Goal: Task Accomplishment & Management: Use online tool/utility

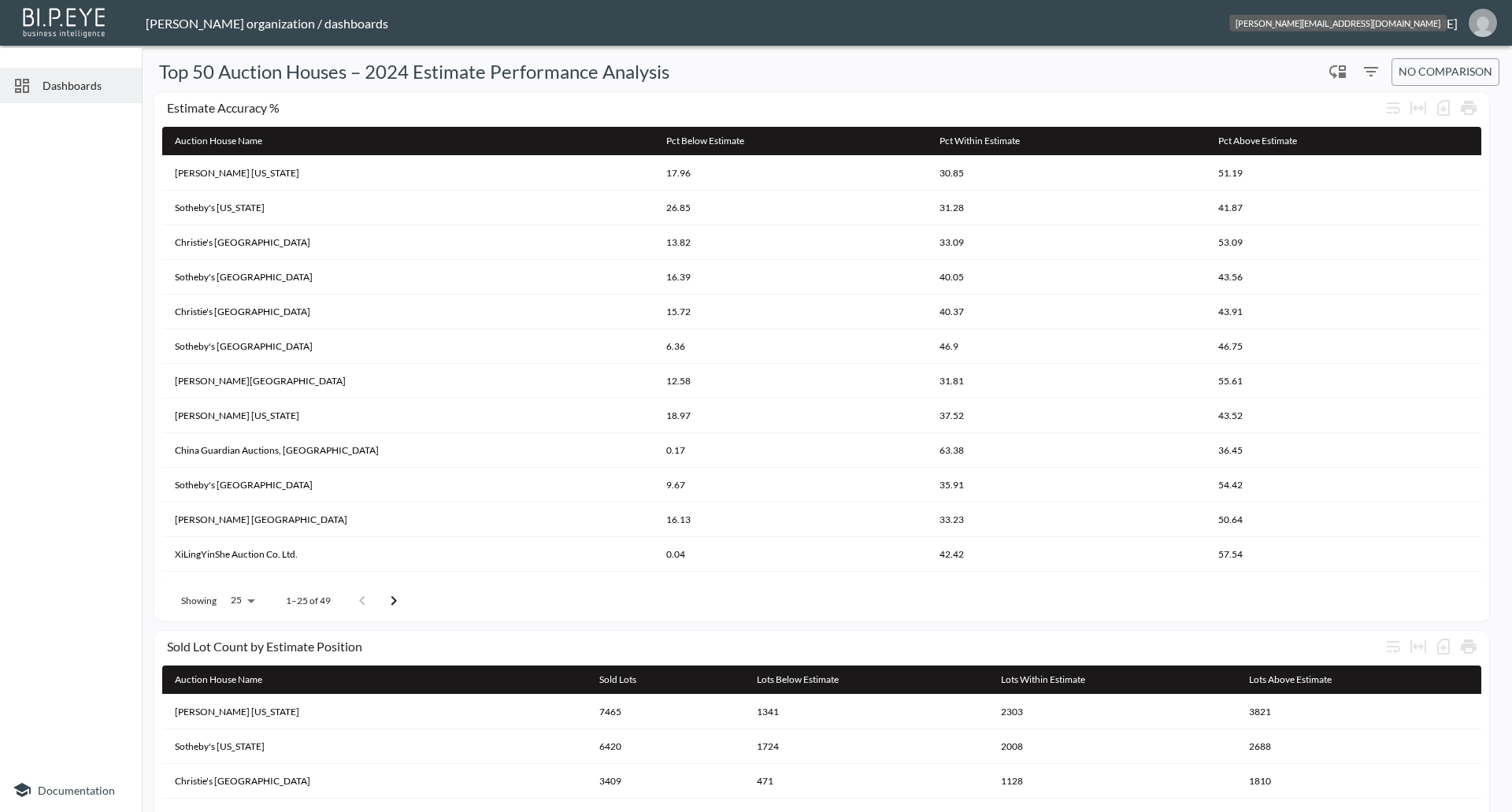
click at [1474, 34] on img "jessica@mutualart.com" at bounding box center [1482, 22] width 29 height 29
click at [1425, 59] on li "Switch Organization" at bounding box center [1443, 62] width 135 height 29
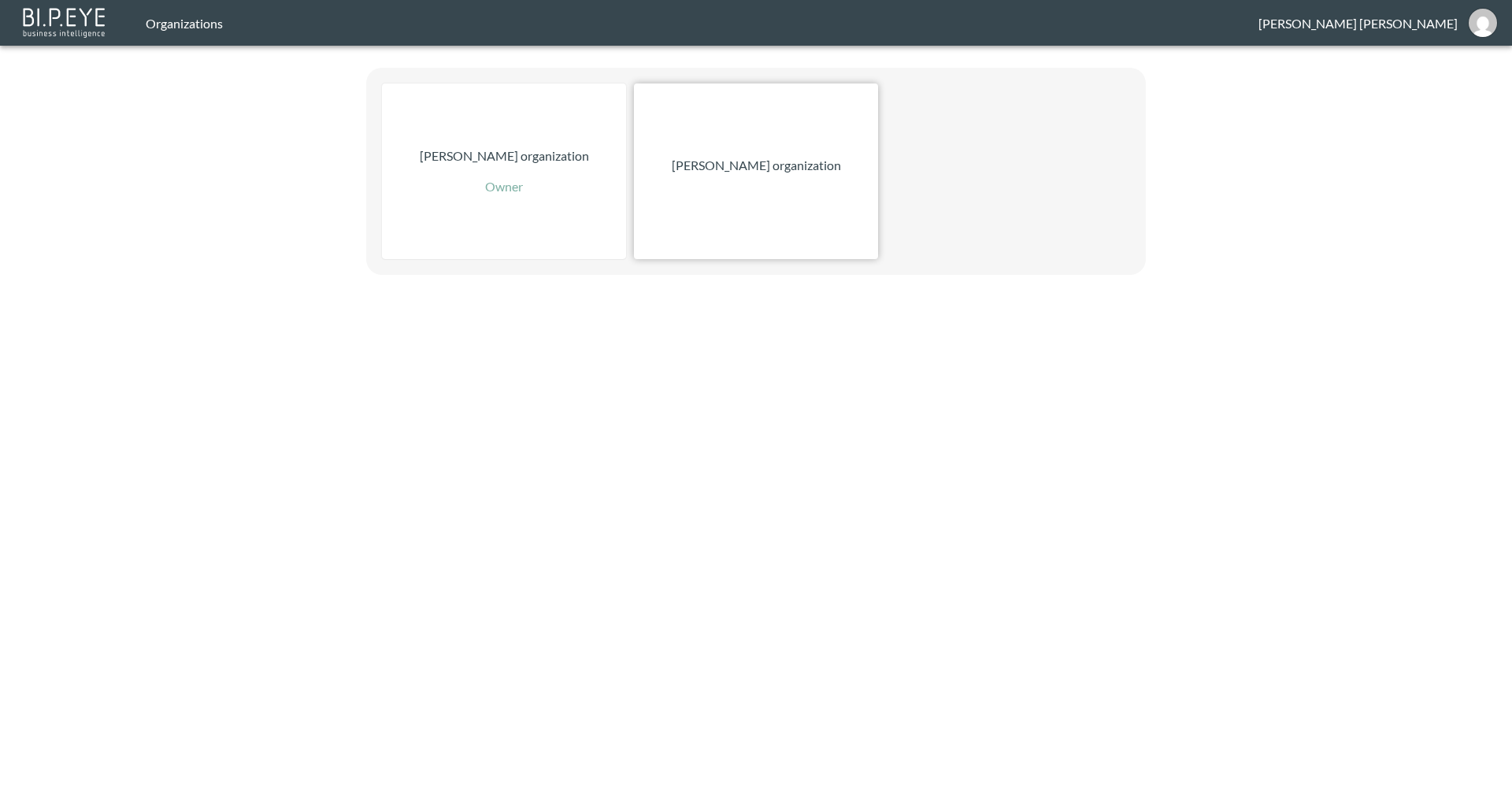
click at [725, 161] on p "[PERSON_NAME] organization" at bounding box center [756, 165] width 169 height 19
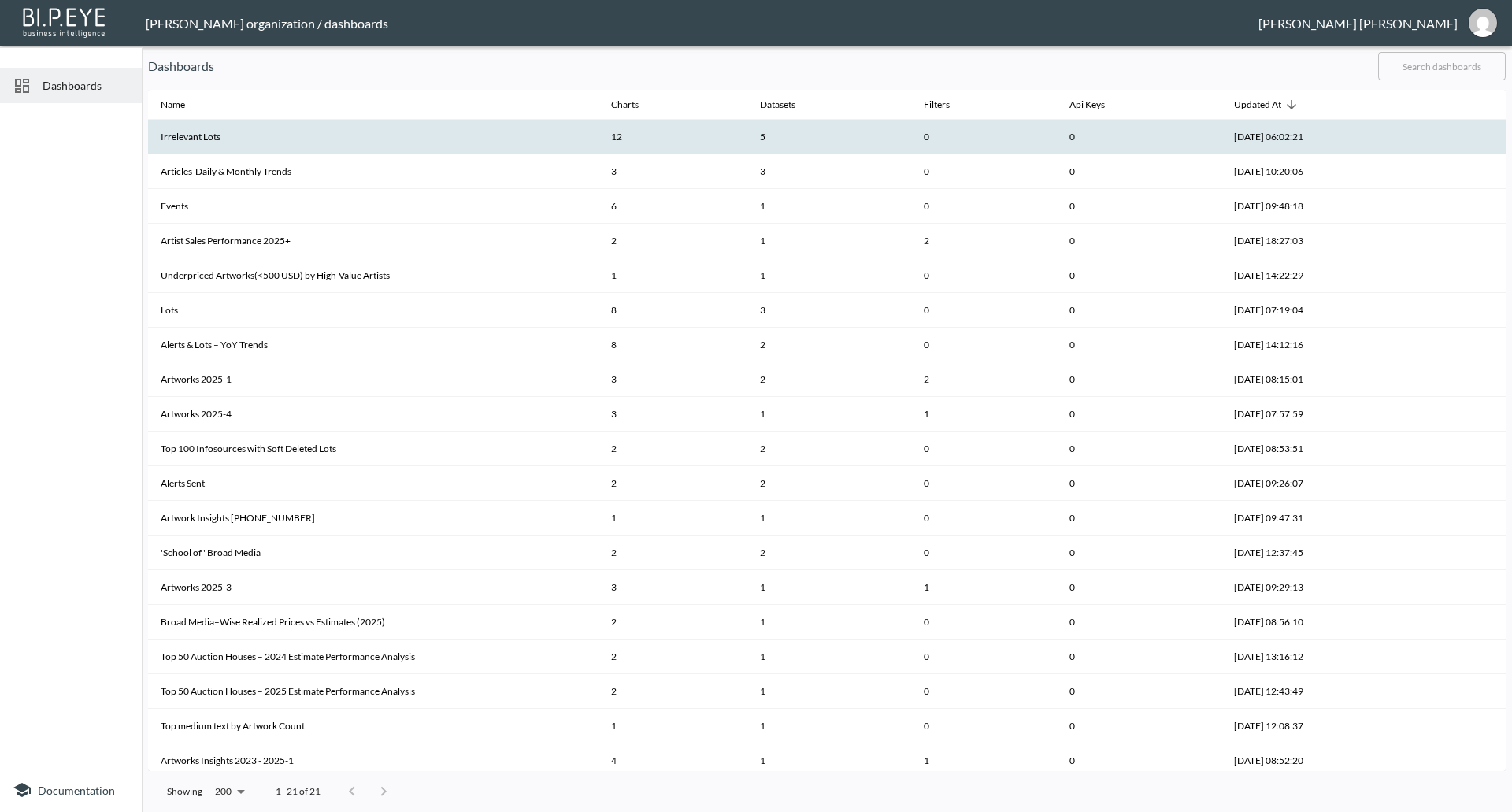
click at [209, 131] on th "Irrelevant Lots" at bounding box center [373, 136] width 451 height 34
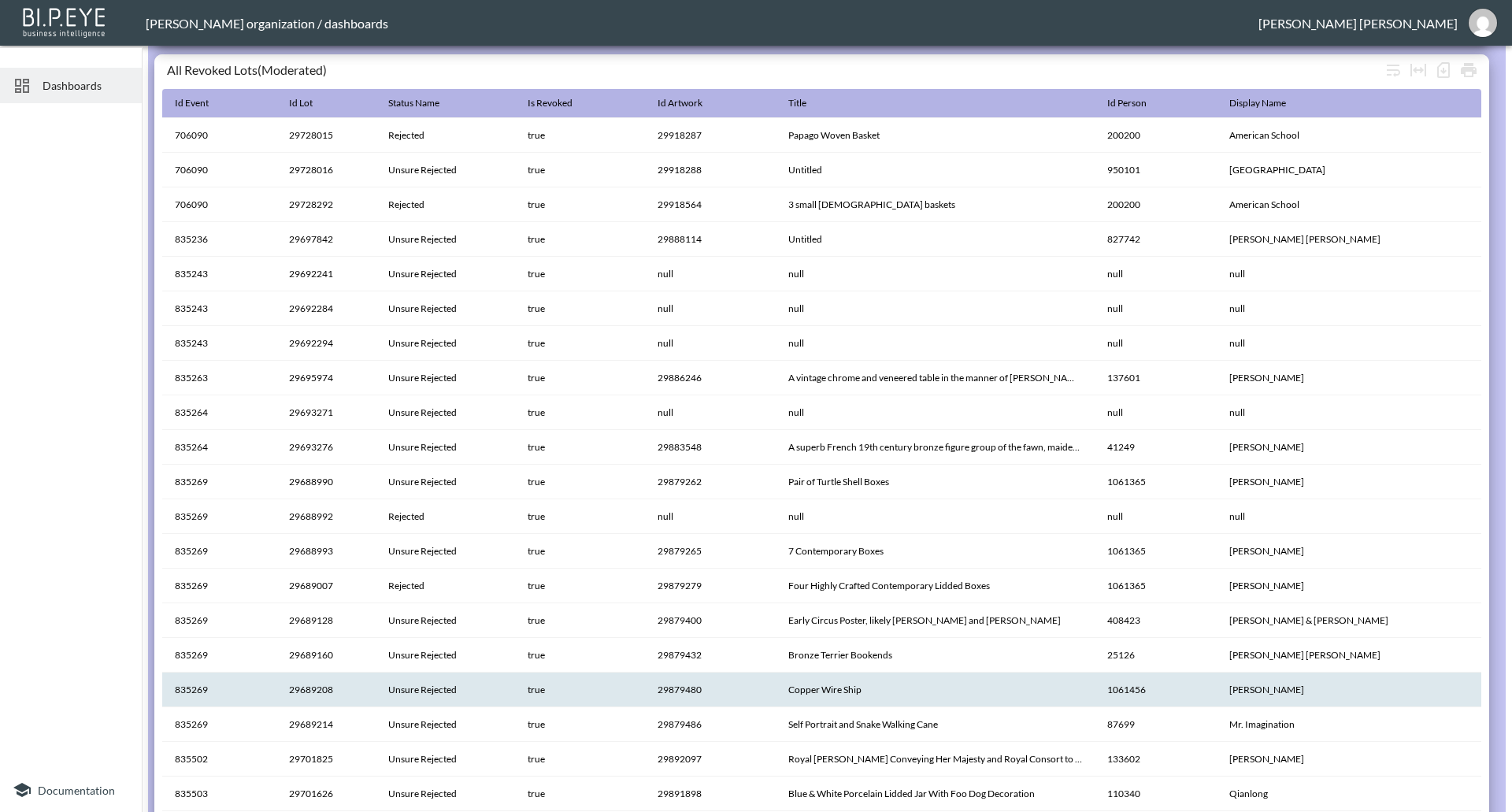
scroll to position [1230, 0]
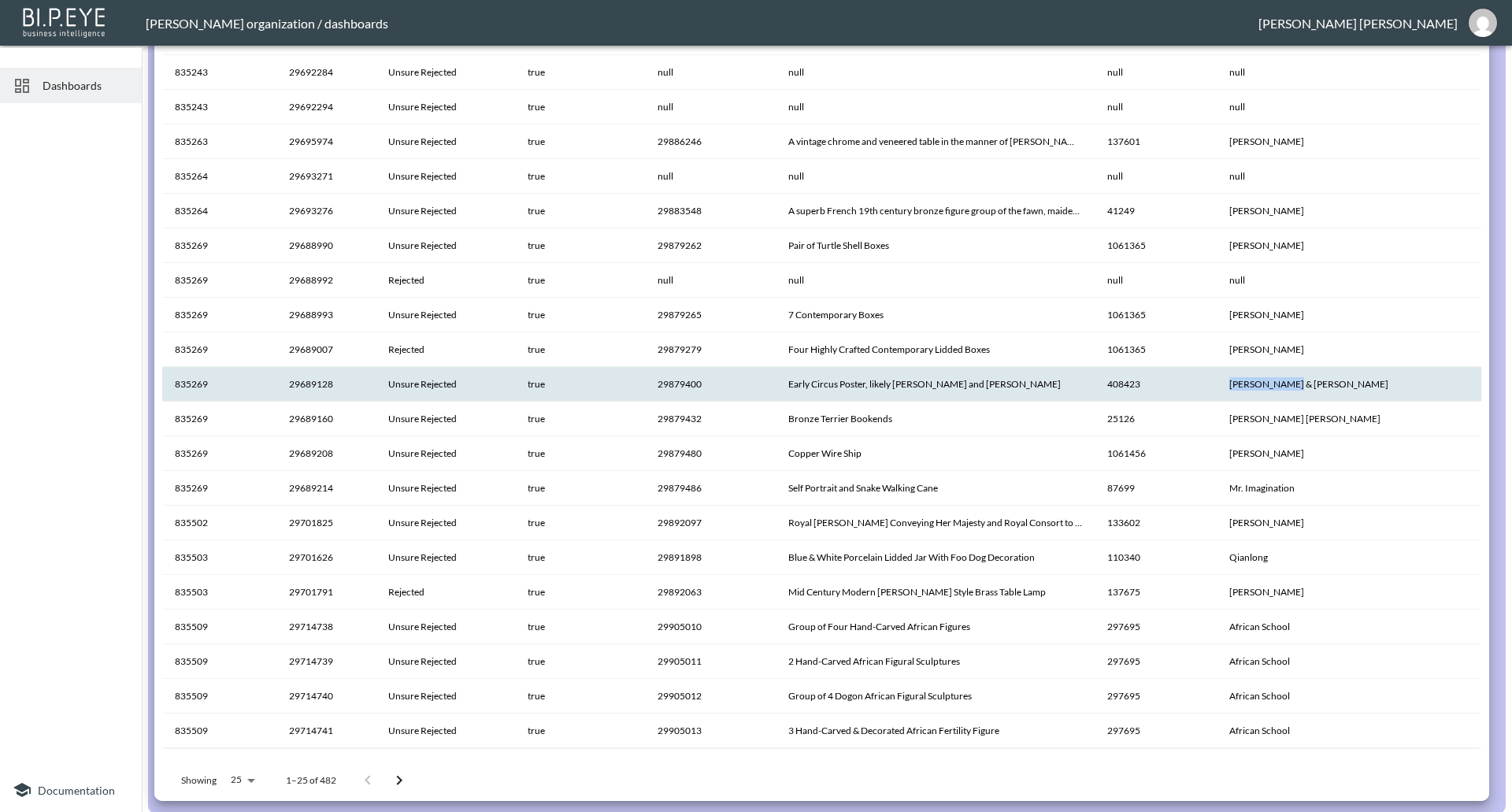
drag, startPoint x: 1324, startPoint y: 381, endPoint x: 1261, endPoint y: 381, distance: 63.0
click at [1261, 381] on th "[PERSON_NAME] & [PERSON_NAME]" at bounding box center [1349, 384] width 265 height 34
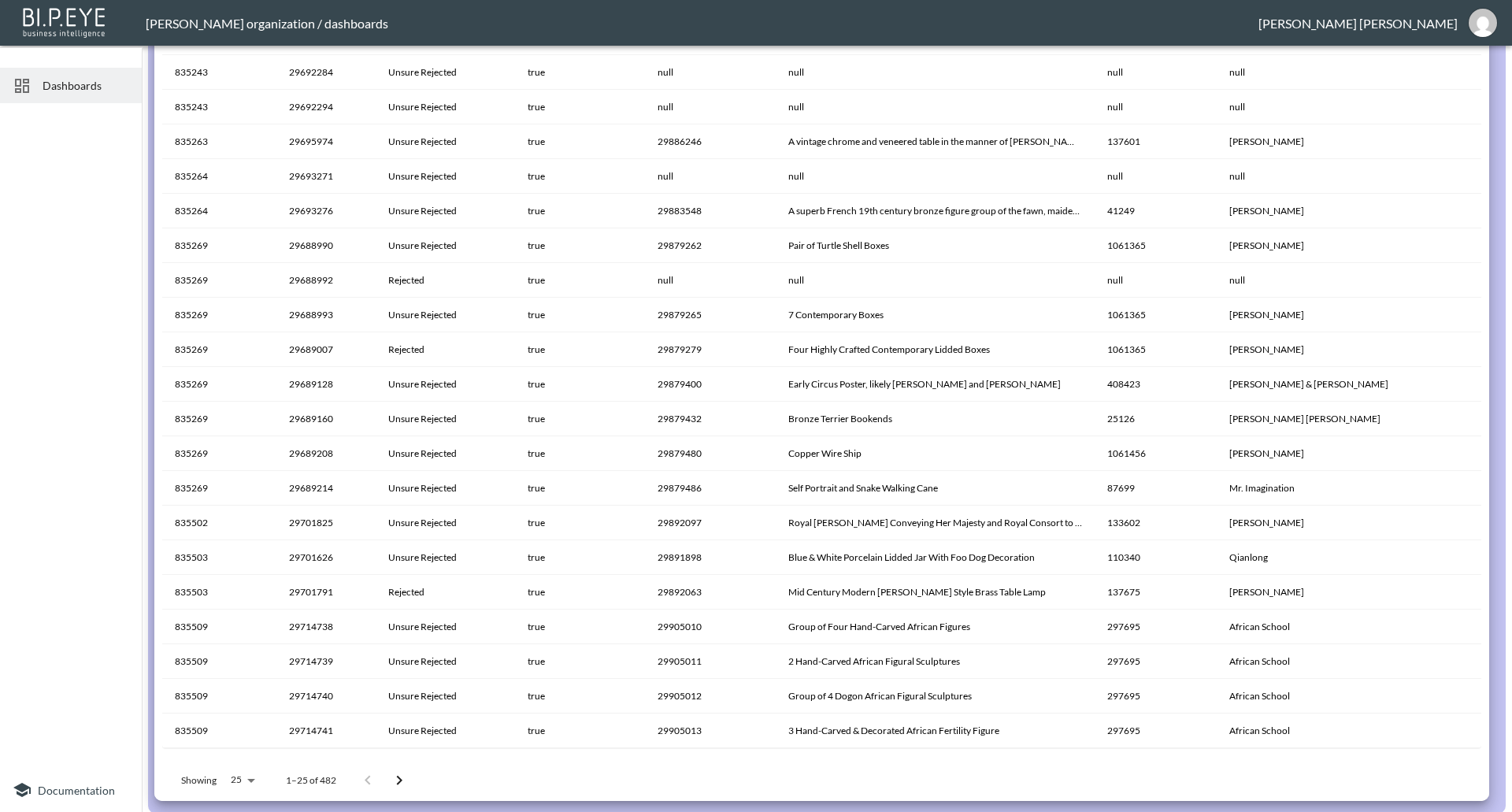
click at [402, 778] on icon "Go to next page" at bounding box center [399, 781] width 19 height 19
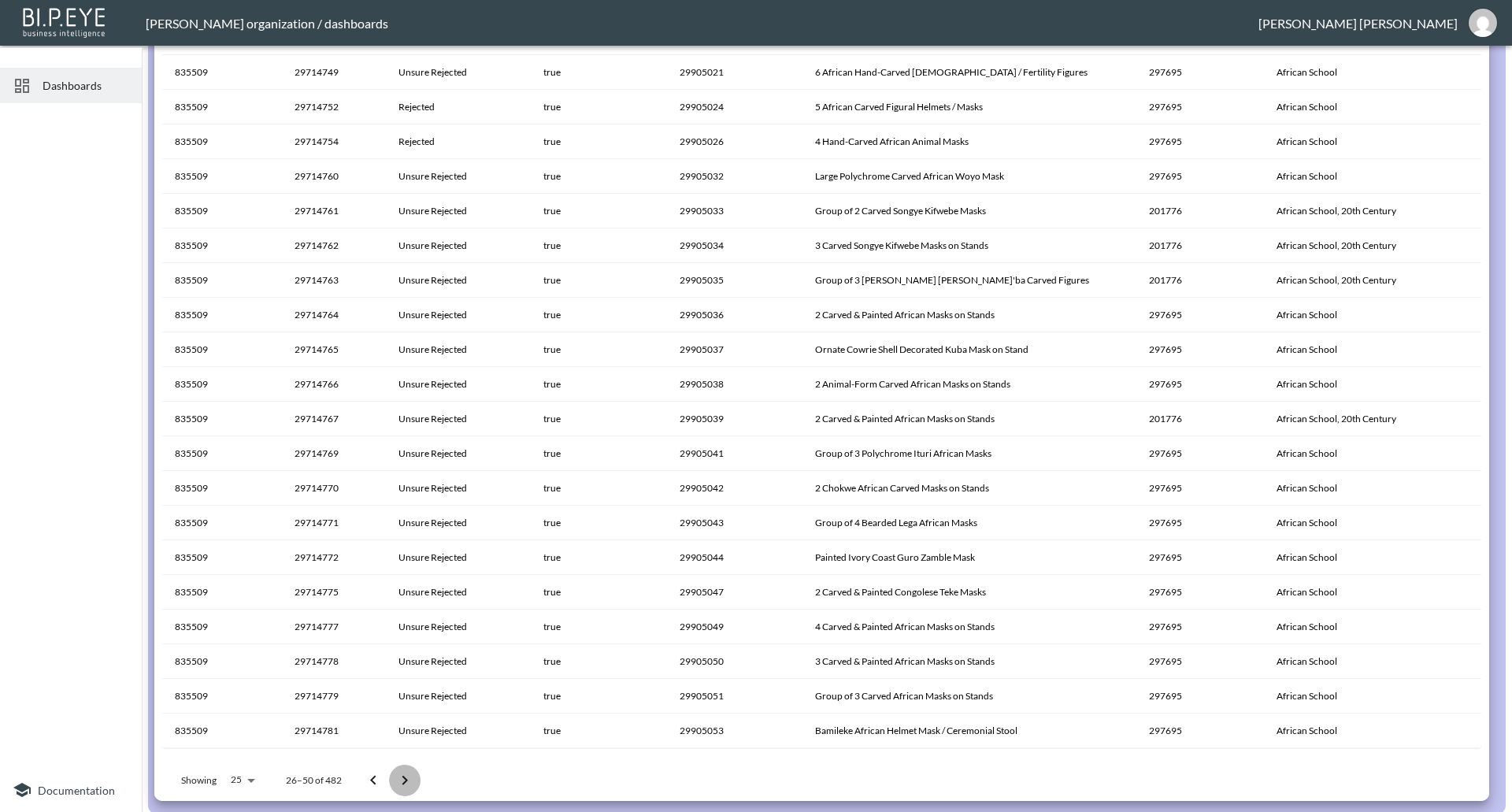
click at [403, 775] on icon "Go to next page" at bounding box center [405, 780] width 6 height 9
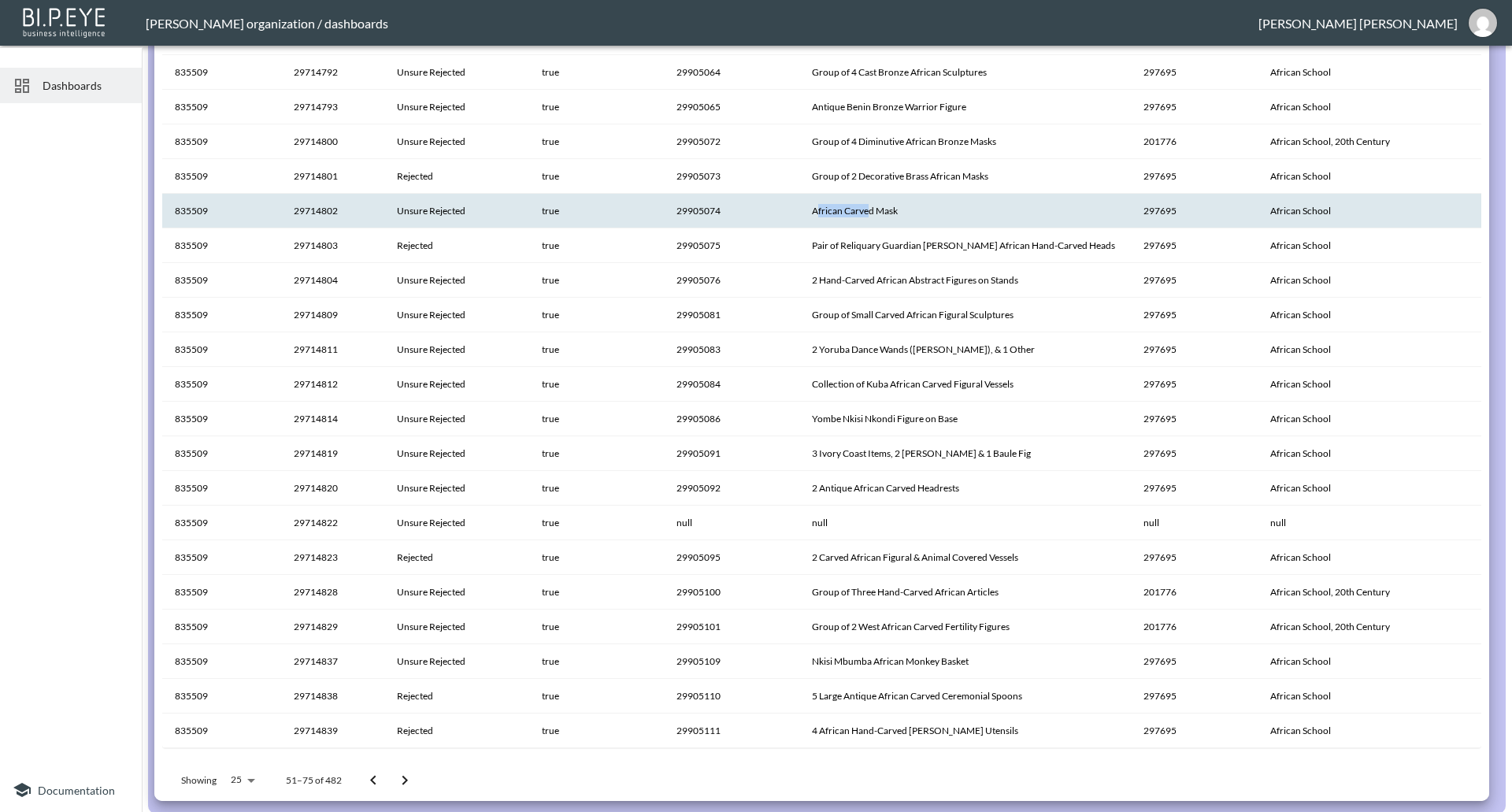
drag, startPoint x: 818, startPoint y: 210, endPoint x: 872, endPoint y: 214, distance: 54.1
click at [872, 214] on th "African Carved Mask" at bounding box center [965, 210] width 331 height 34
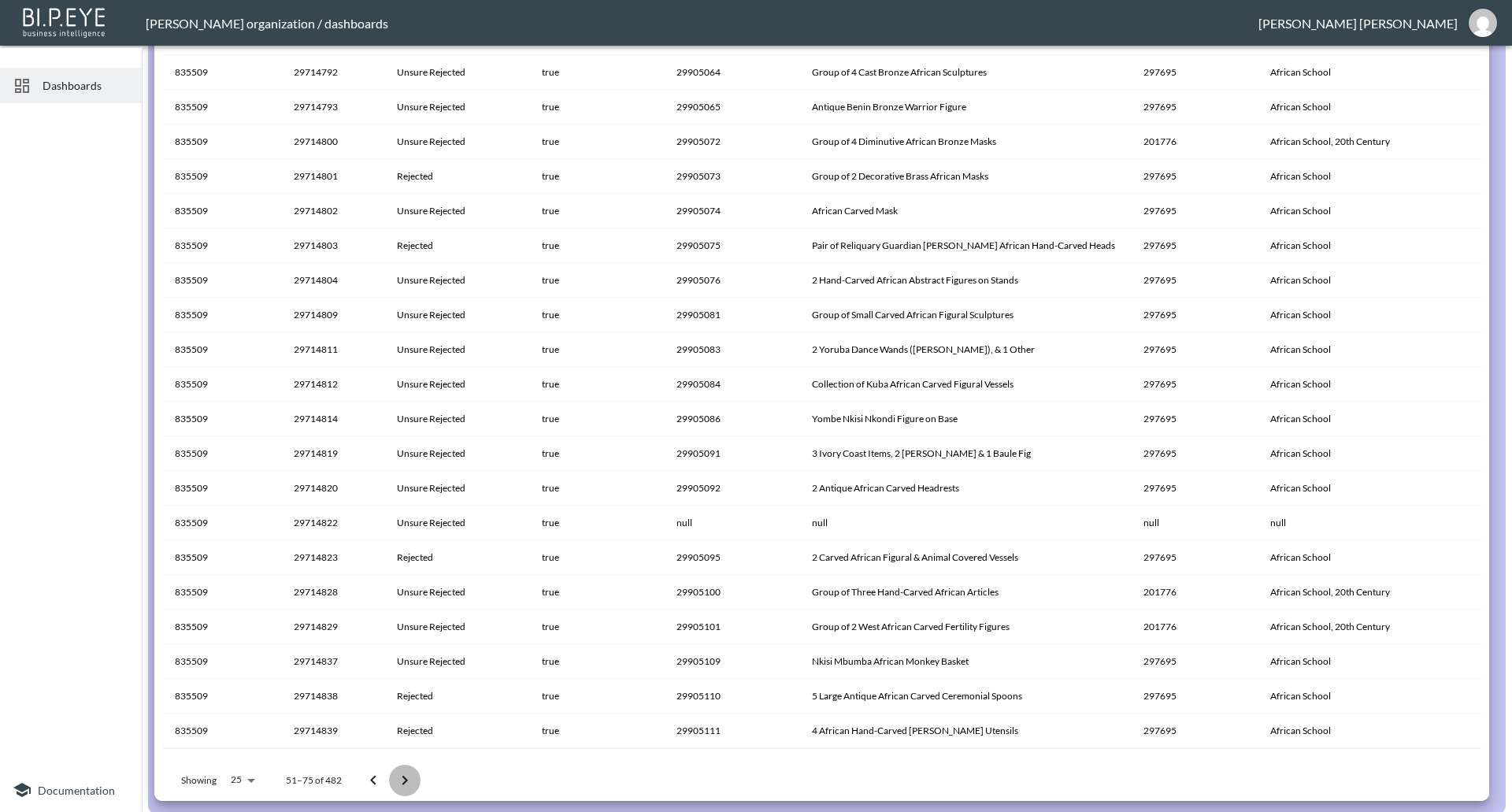
click at [412, 777] on icon "Go to next page" at bounding box center [404, 781] width 19 height 19
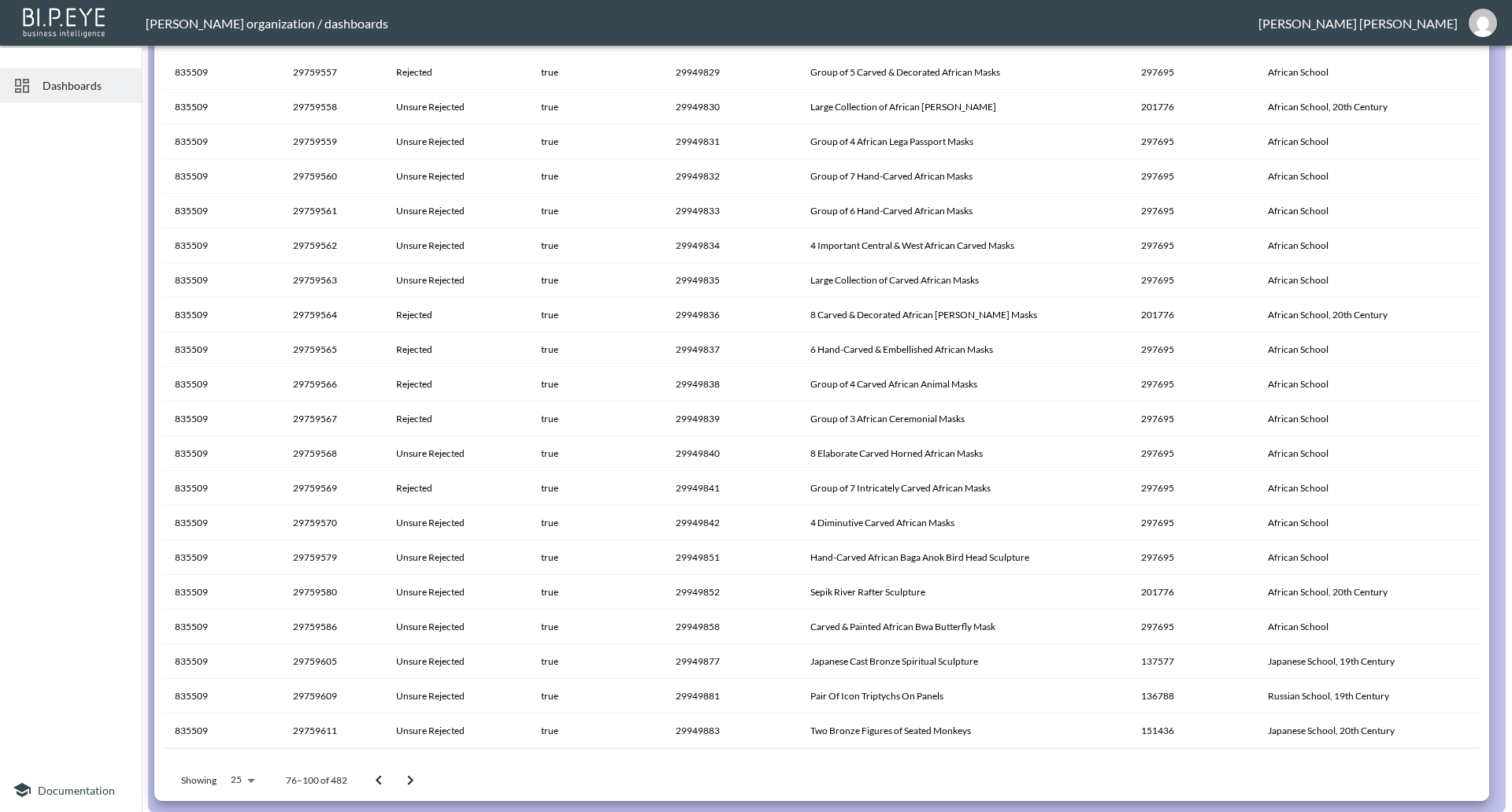
click at [403, 784] on icon "Go to next page" at bounding box center [410, 781] width 19 height 19
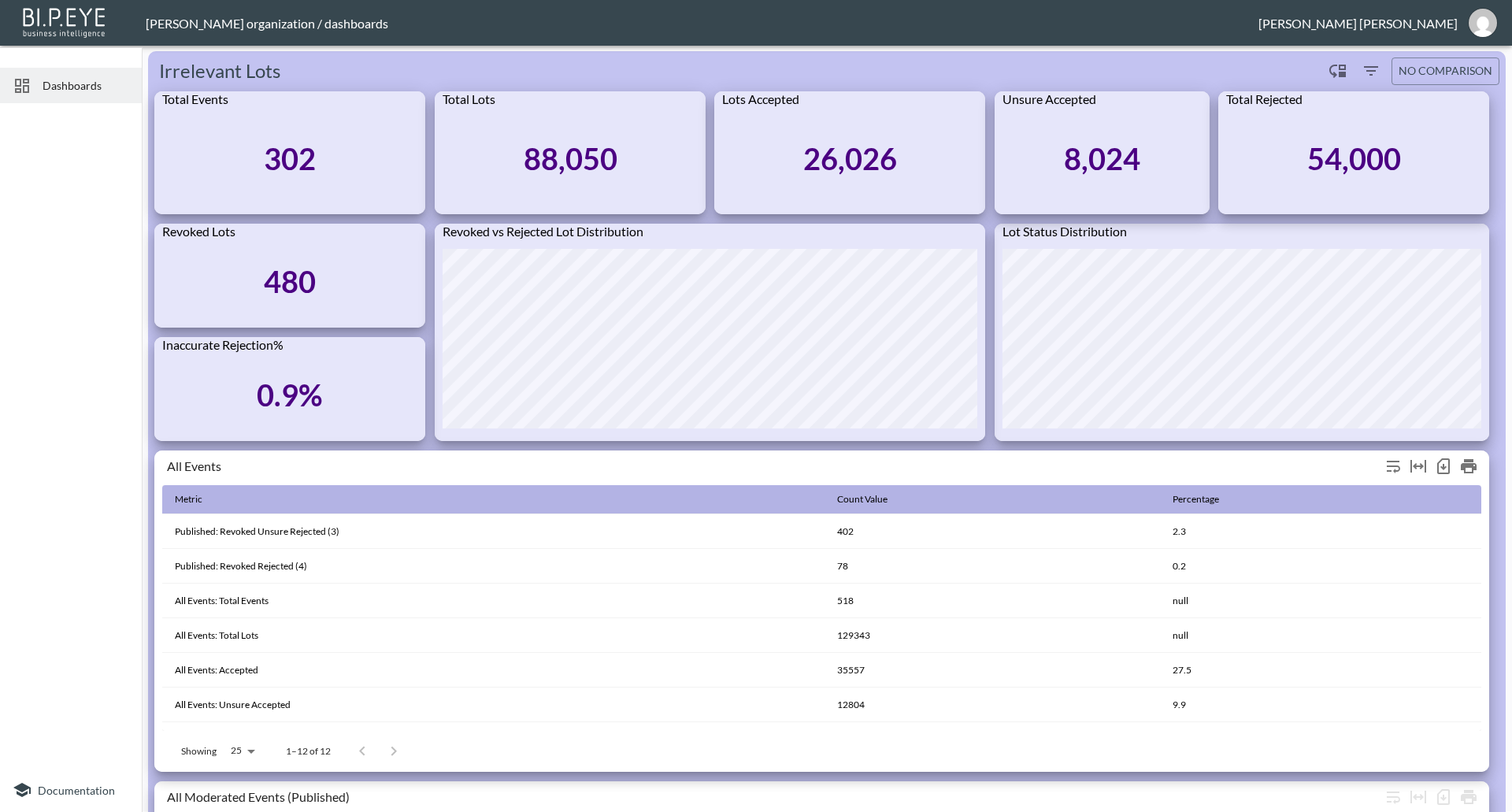
scroll to position [0, 0]
click at [70, 94] on div "Dashboards" at bounding box center [70, 85] width 142 height 35
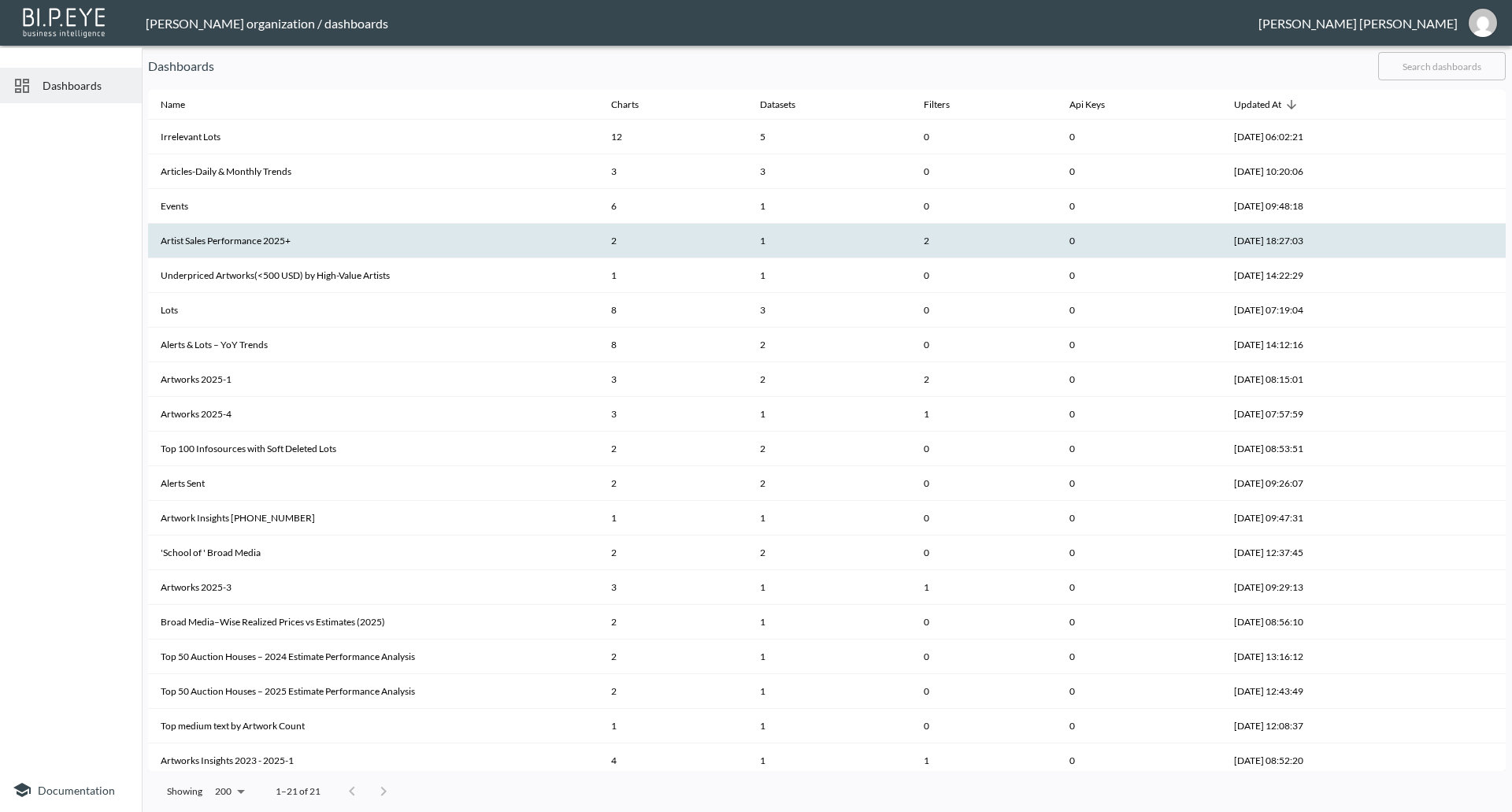
click at [219, 241] on th "Artist Sales Performance 2025+" at bounding box center [373, 241] width 451 height 34
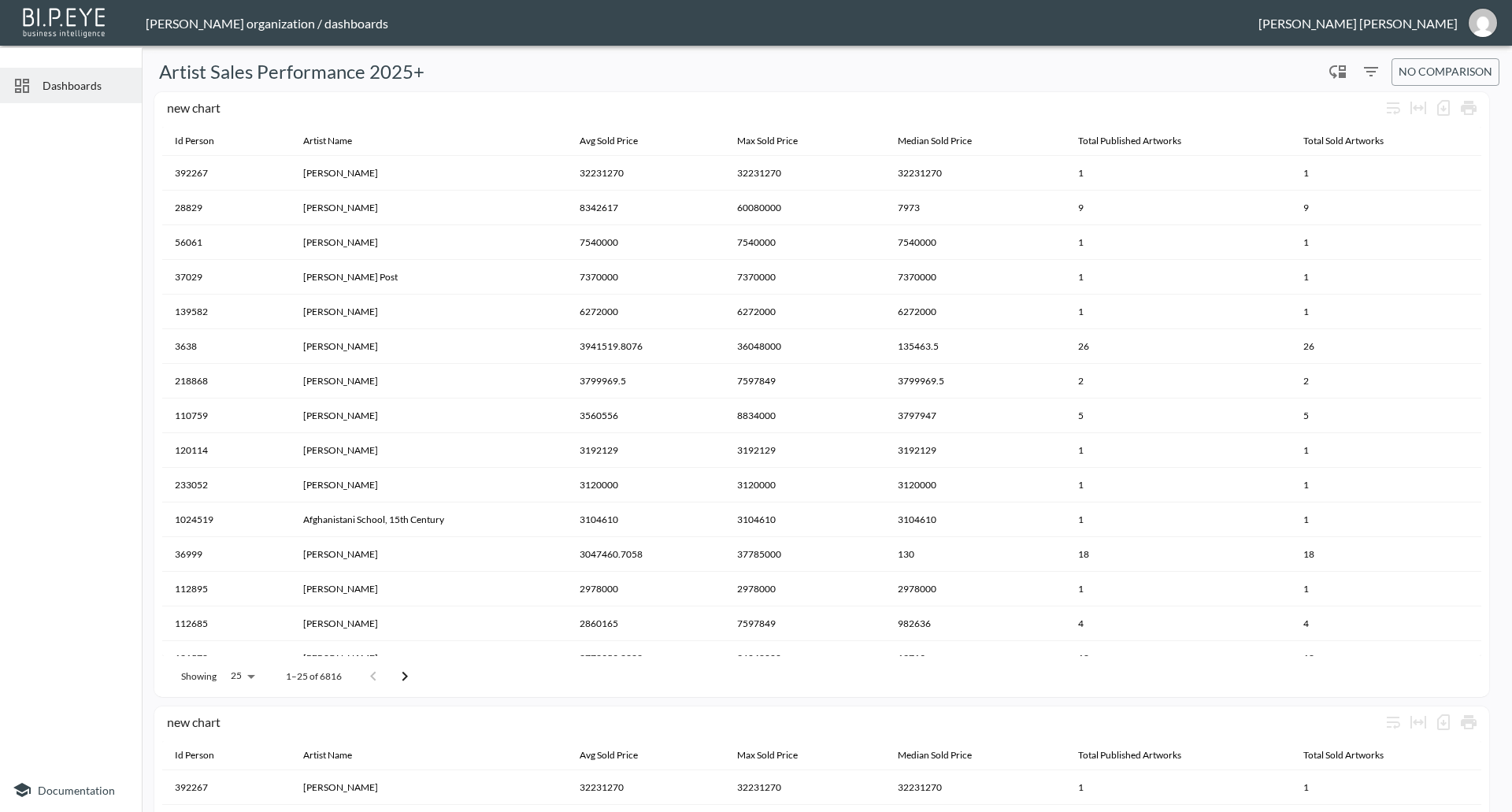
scroll to position [368, 0]
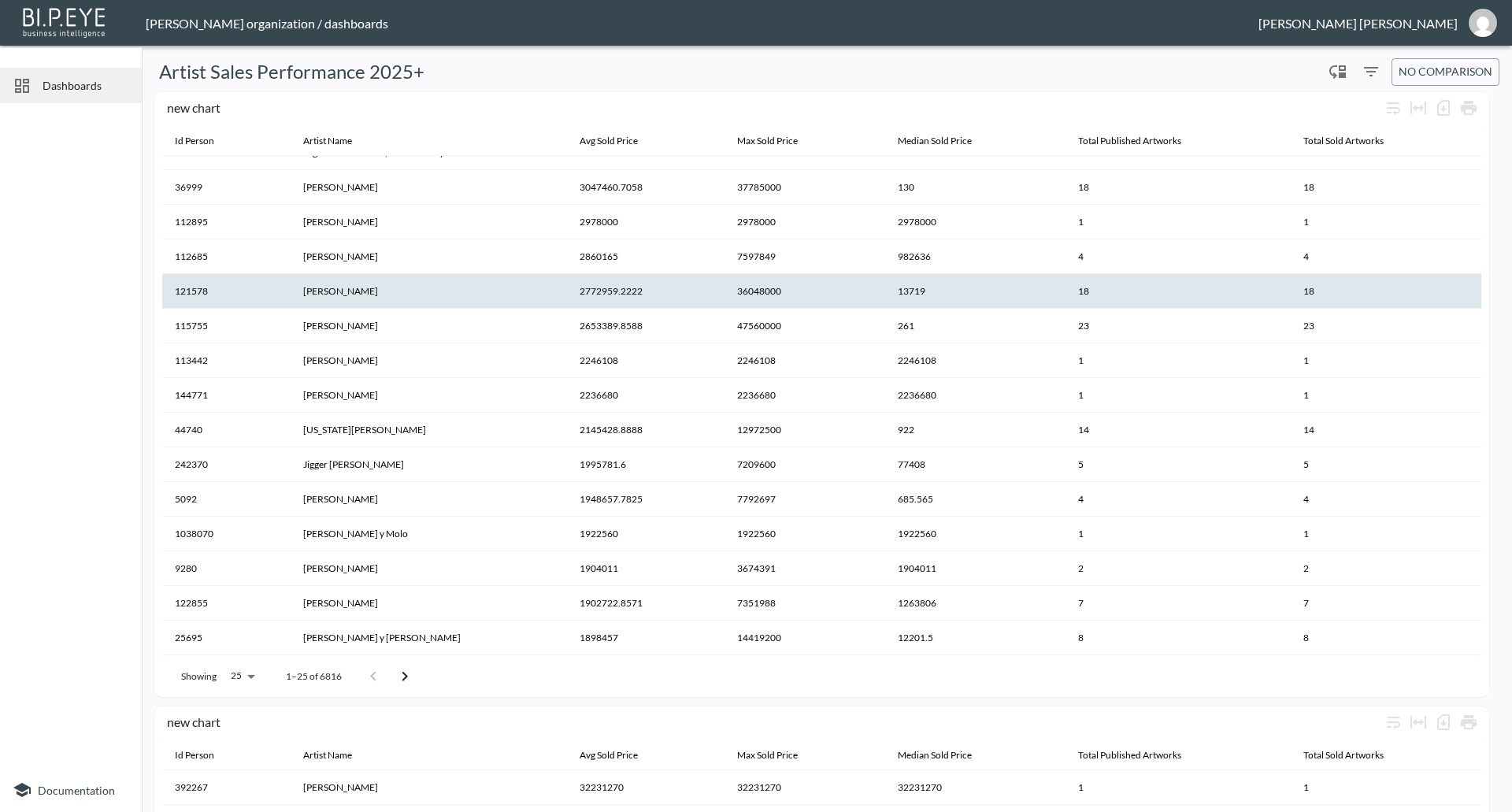
drag, startPoint x: 1482, startPoint y: 348, endPoint x: 1252, endPoint y: 284, distance: 238.7
click at [1444, 159] on div "new chart Id Person Artist Name Avg Sold Price Max Sold Price Median Sold Price…" at bounding box center [822, 395] width 1334 height 606
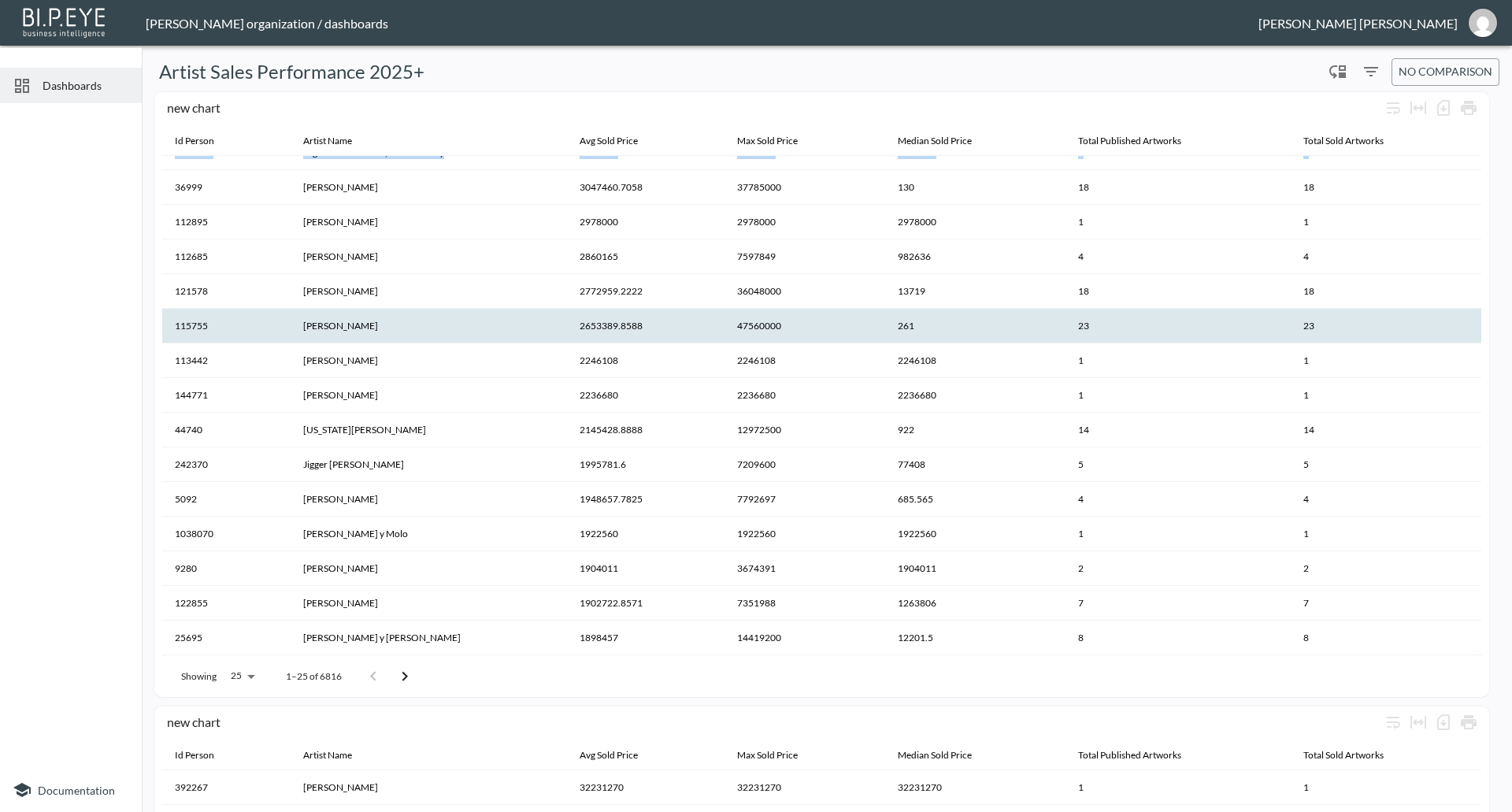
click at [1090, 340] on th "23" at bounding box center [1177, 326] width 225 height 34
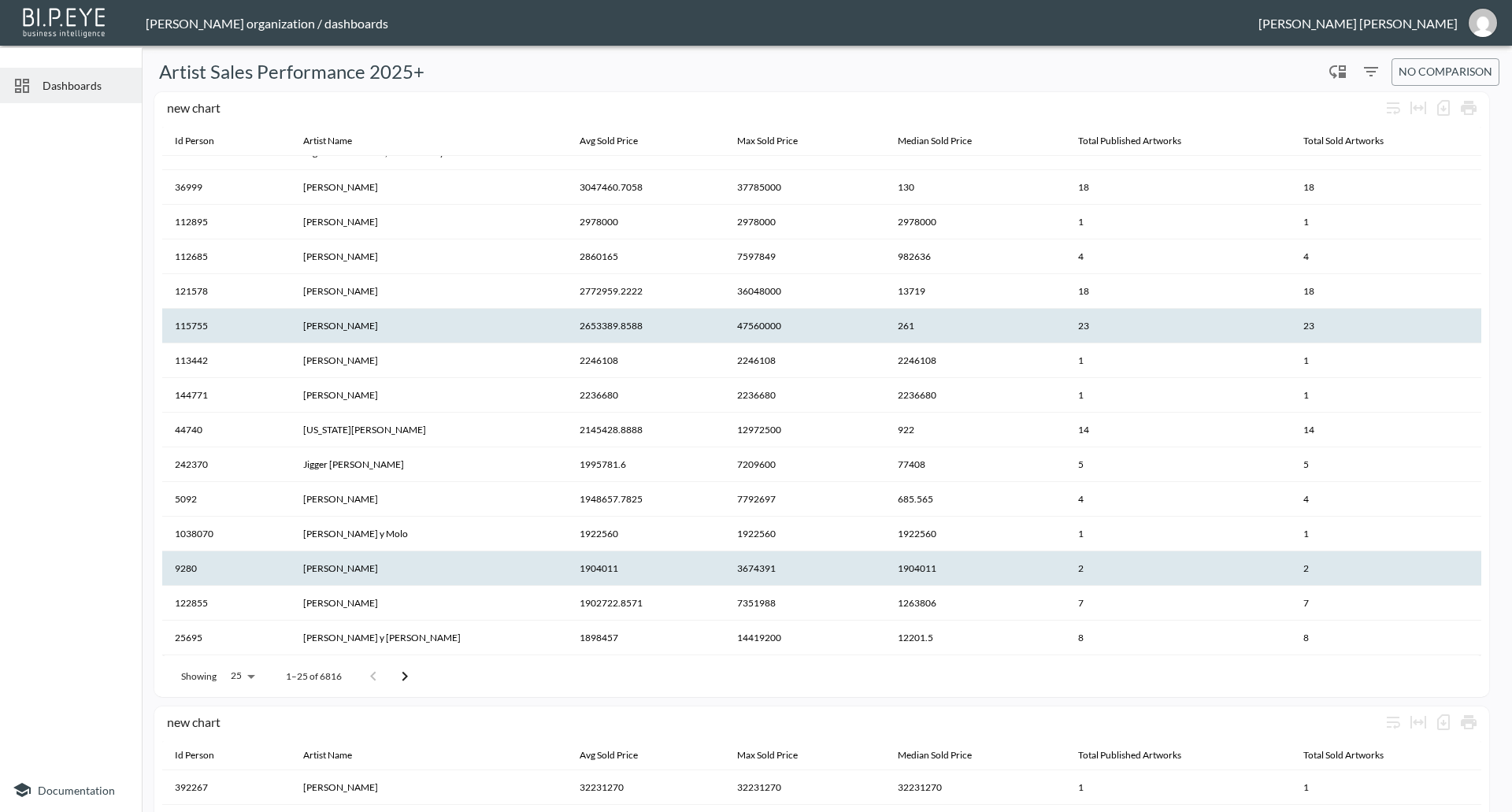
scroll to position [315, 0]
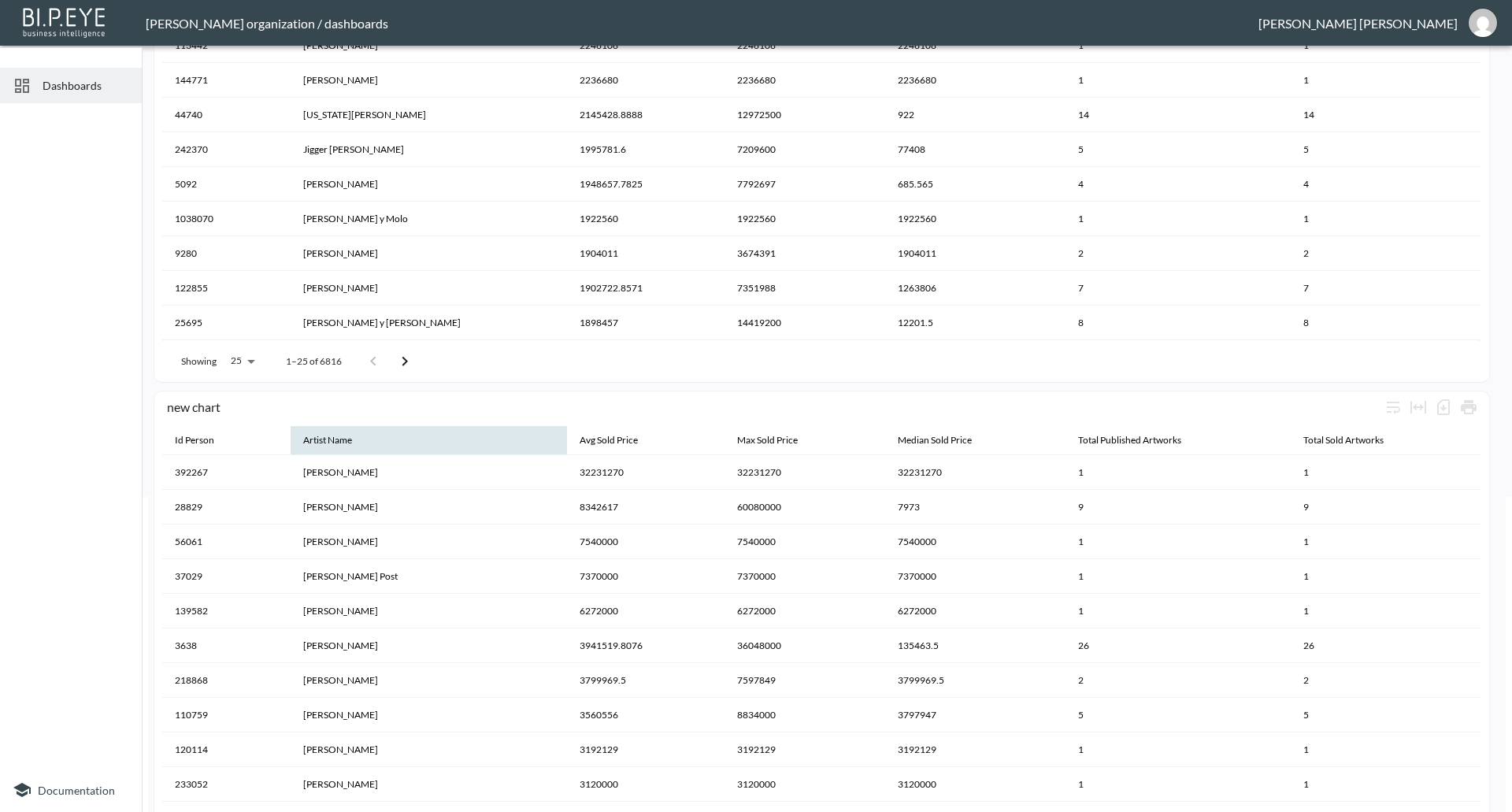
drag, startPoint x: 228, startPoint y: 399, endPoint x: 415, endPoint y: 429, distance: 189.4
click at [415, 429] on div "new chart Id Person Artist Name Avg Sold Price Max Sold Price Median Sold Price…" at bounding box center [822, 694] width 1334 height 606
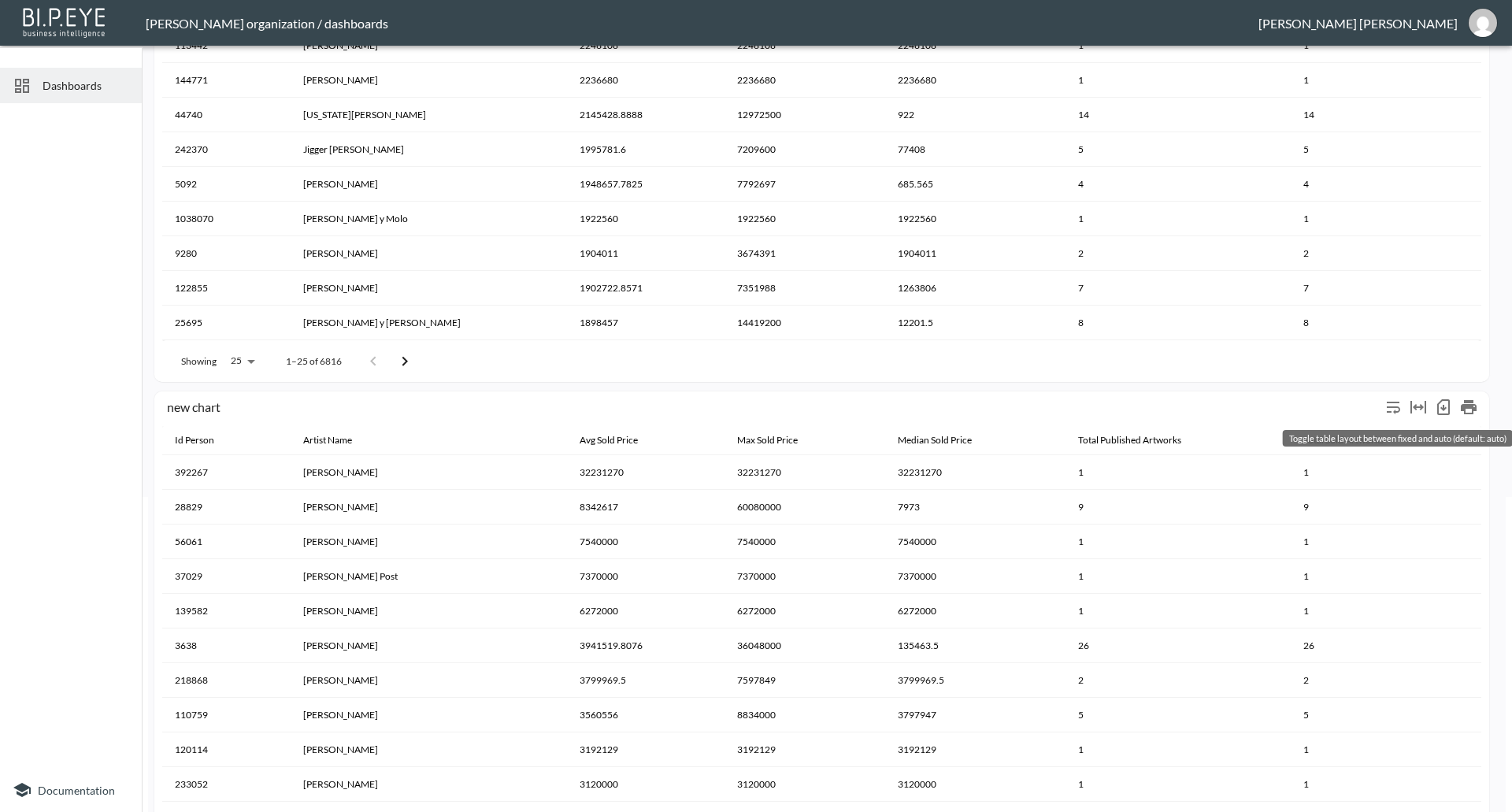
click at [1419, 407] on icon "Toggle table layout between fixed and auto (default: auto)" at bounding box center [1418, 407] width 16 height 13
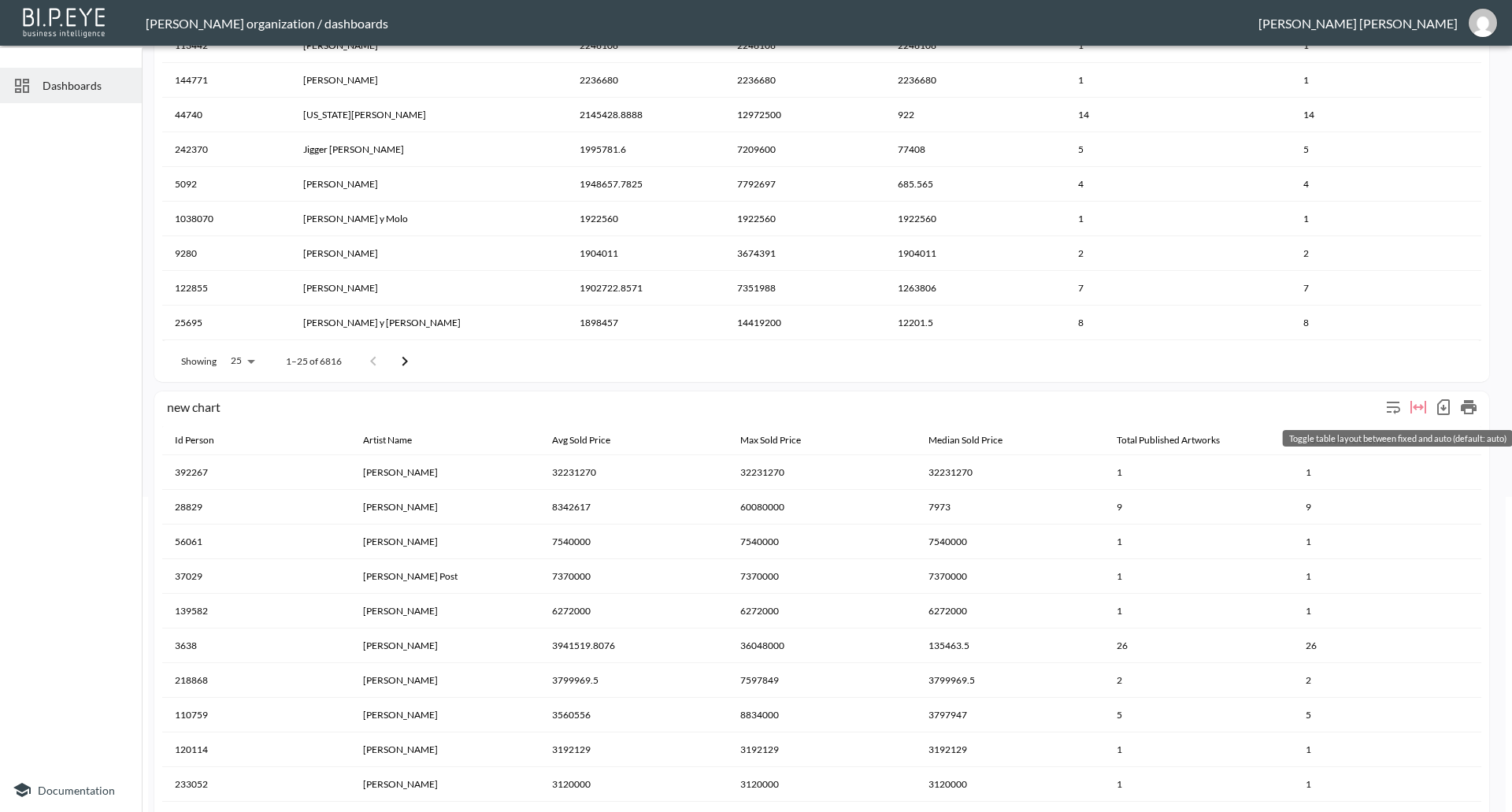
click at [1419, 407] on icon "Toggle table layout between fixed and auto (default: auto)" at bounding box center [1418, 407] width 16 height 13
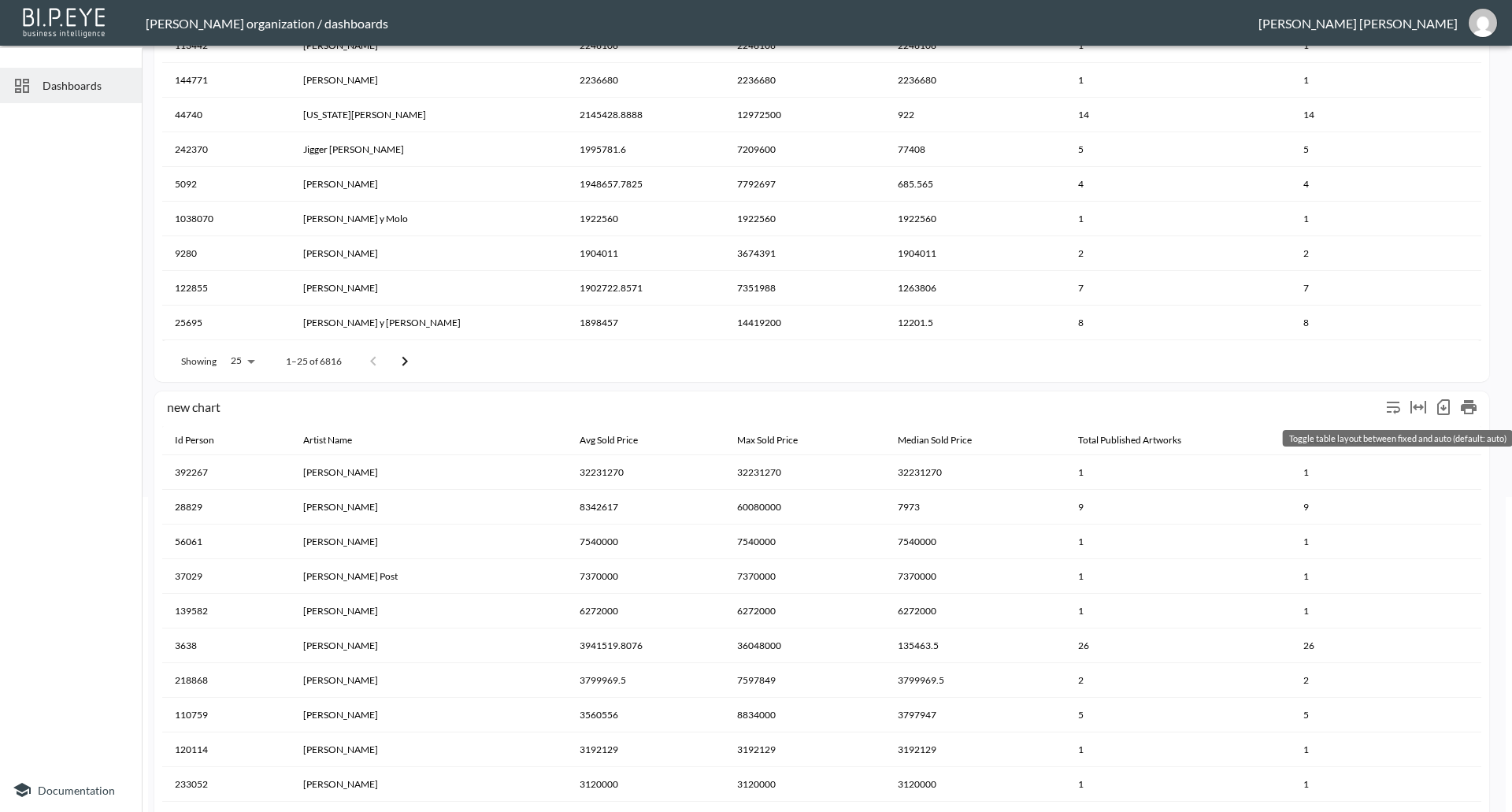
click at [1419, 407] on icon "Toggle table layout between fixed and auto (default: auto)" at bounding box center [1418, 407] width 16 height 13
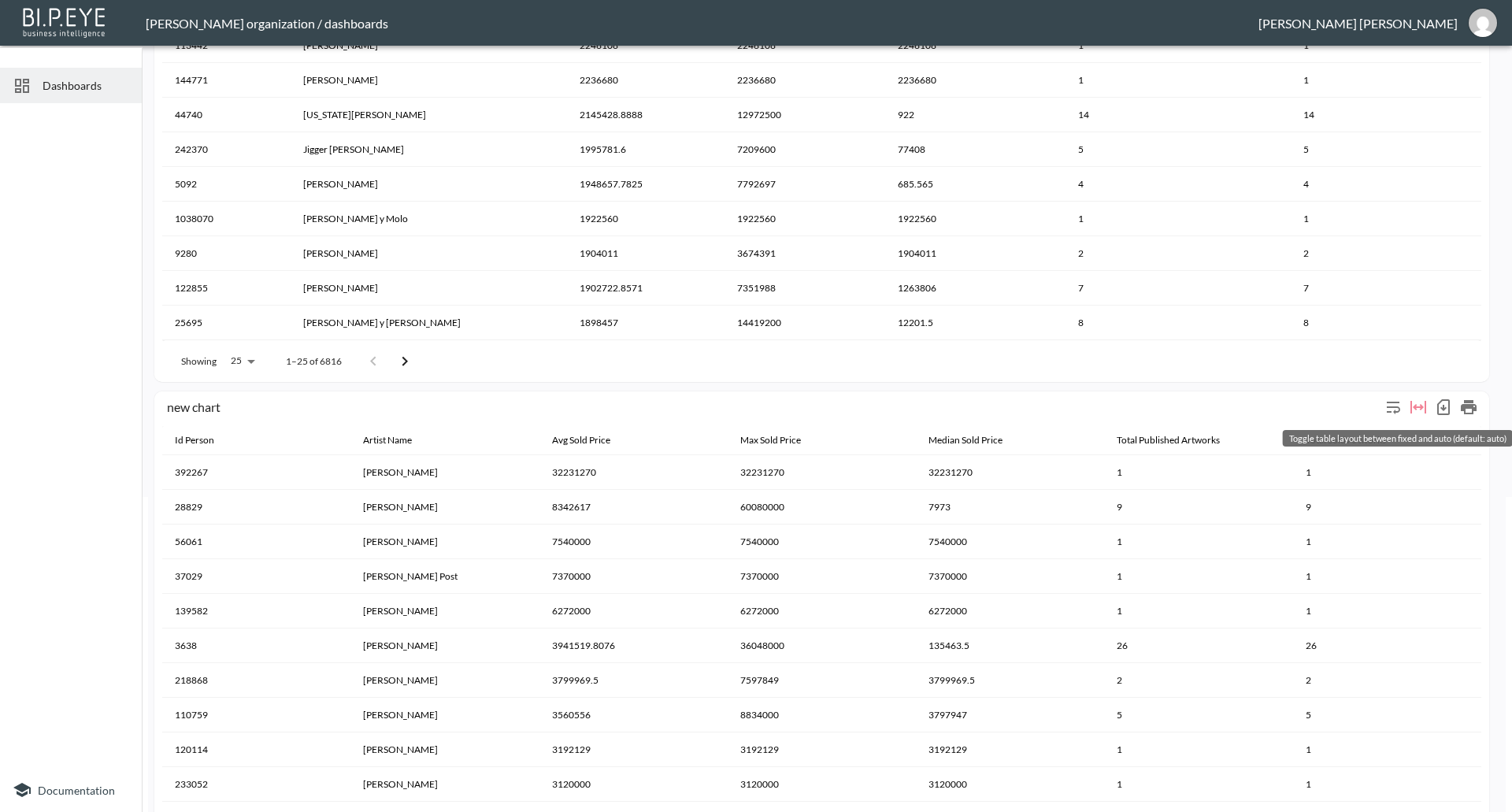
click at [1419, 407] on icon "Toggle table layout between fixed and auto (default: auto)" at bounding box center [1418, 407] width 16 height 13
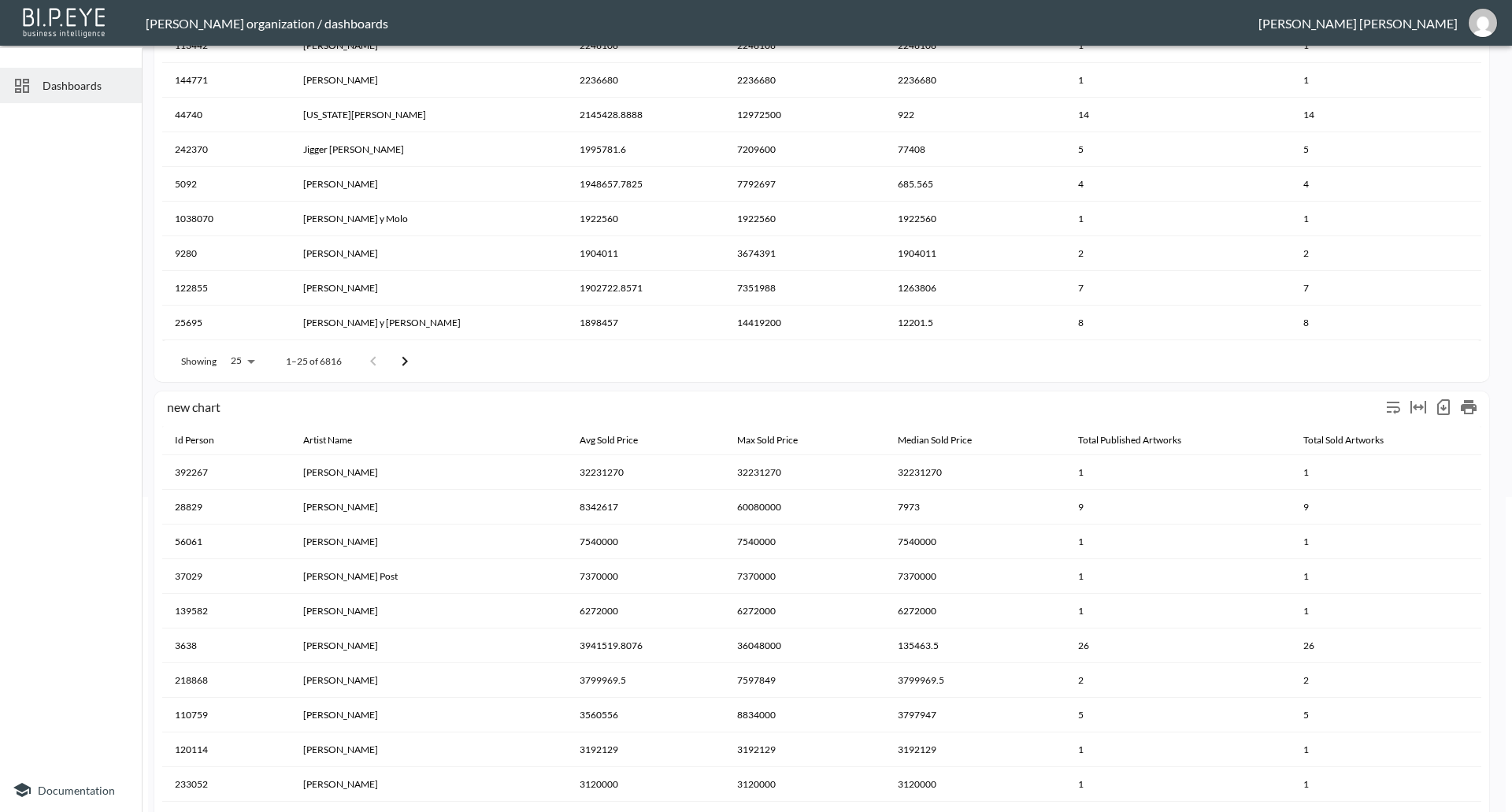
click at [1378, 405] on div "new chart" at bounding box center [773, 406] width 1213 height 15
click at [1386, 405] on icon "Wrap text" at bounding box center [1393, 407] width 19 height 19
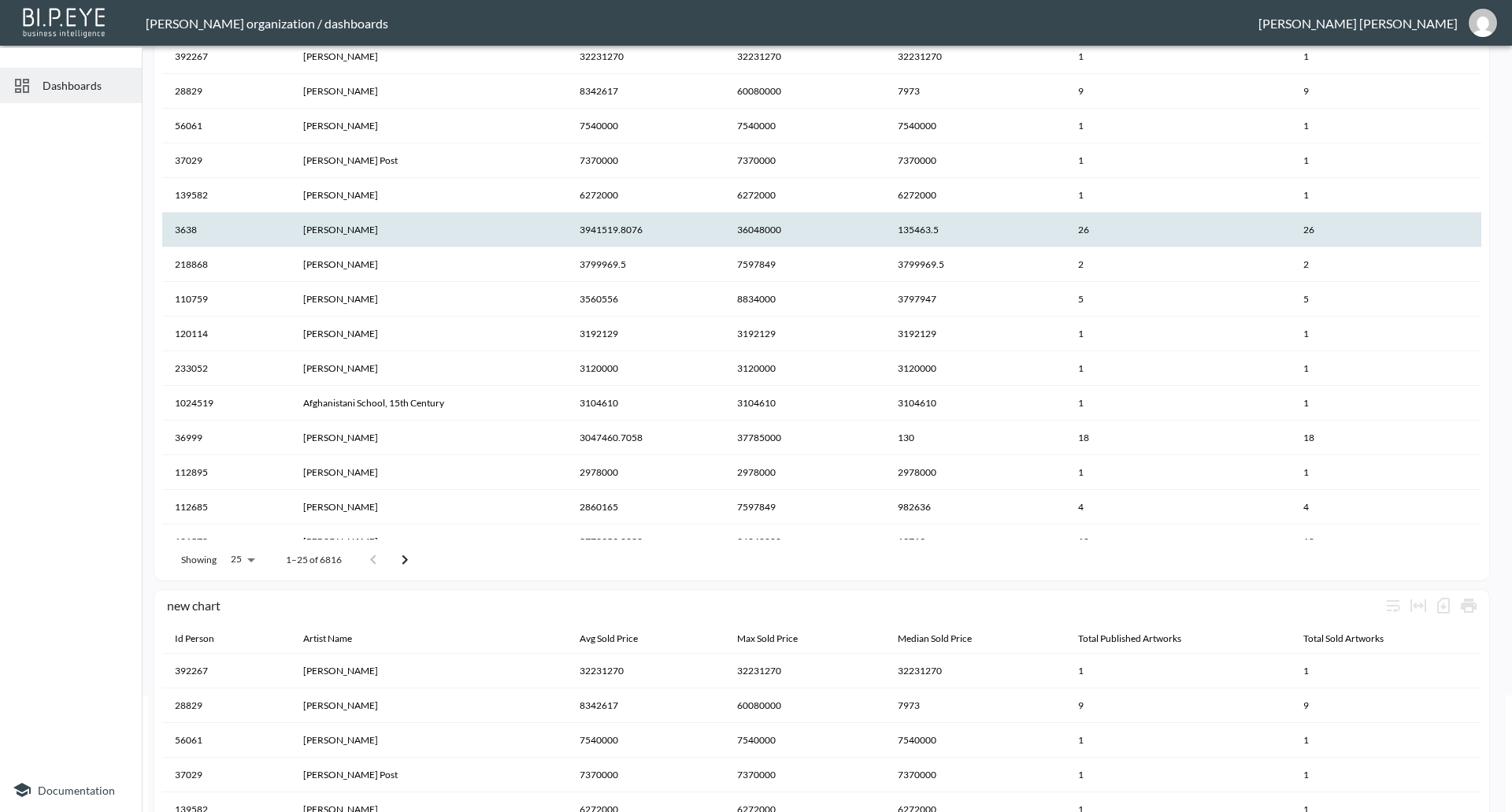
scroll to position [0, 0]
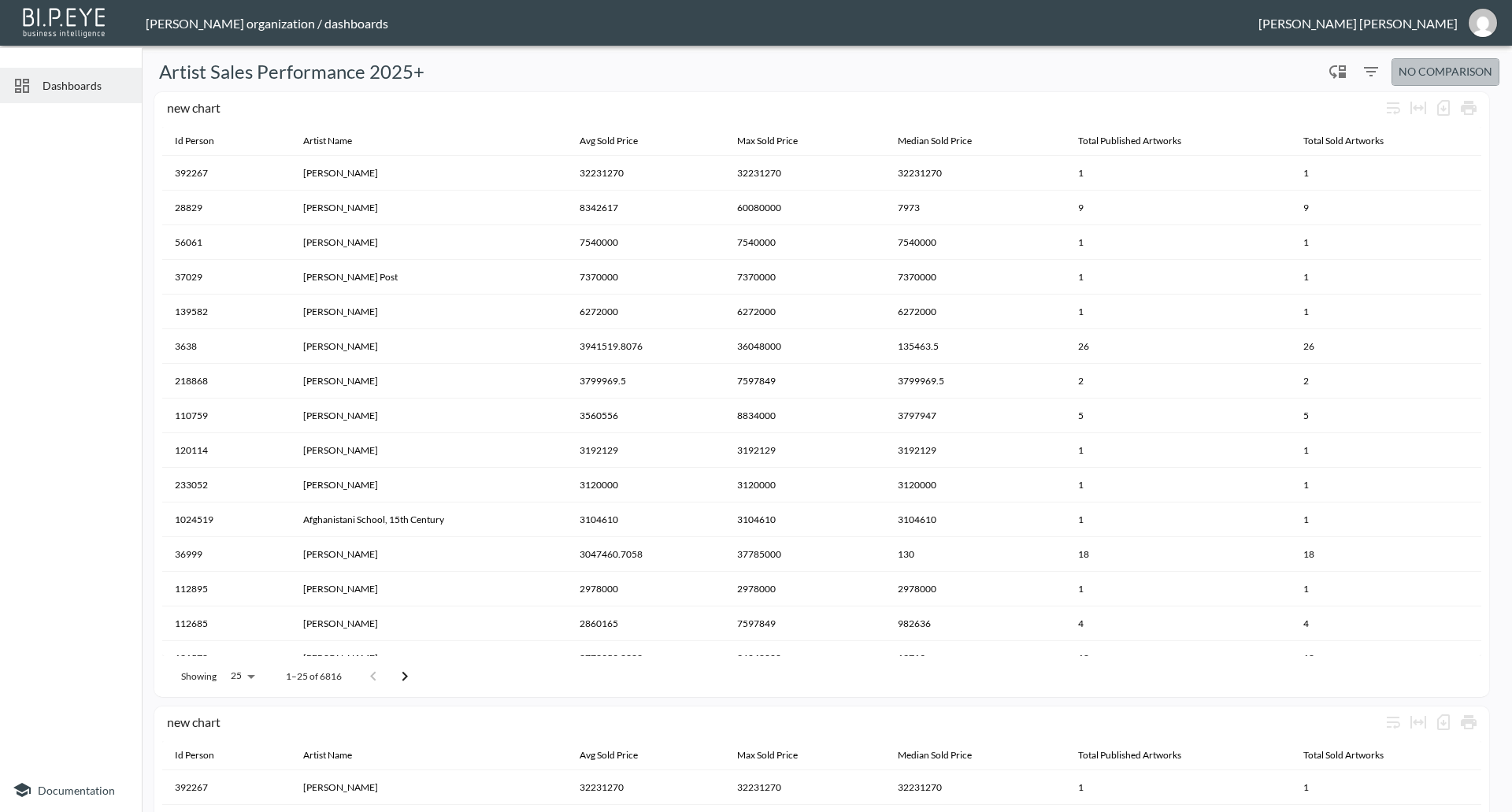
click at [1419, 71] on span "No comparison" at bounding box center [1444, 71] width 93 height 19
click at [1431, 122] on li "Previous period" at bounding box center [1440, 129] width 118 height 29
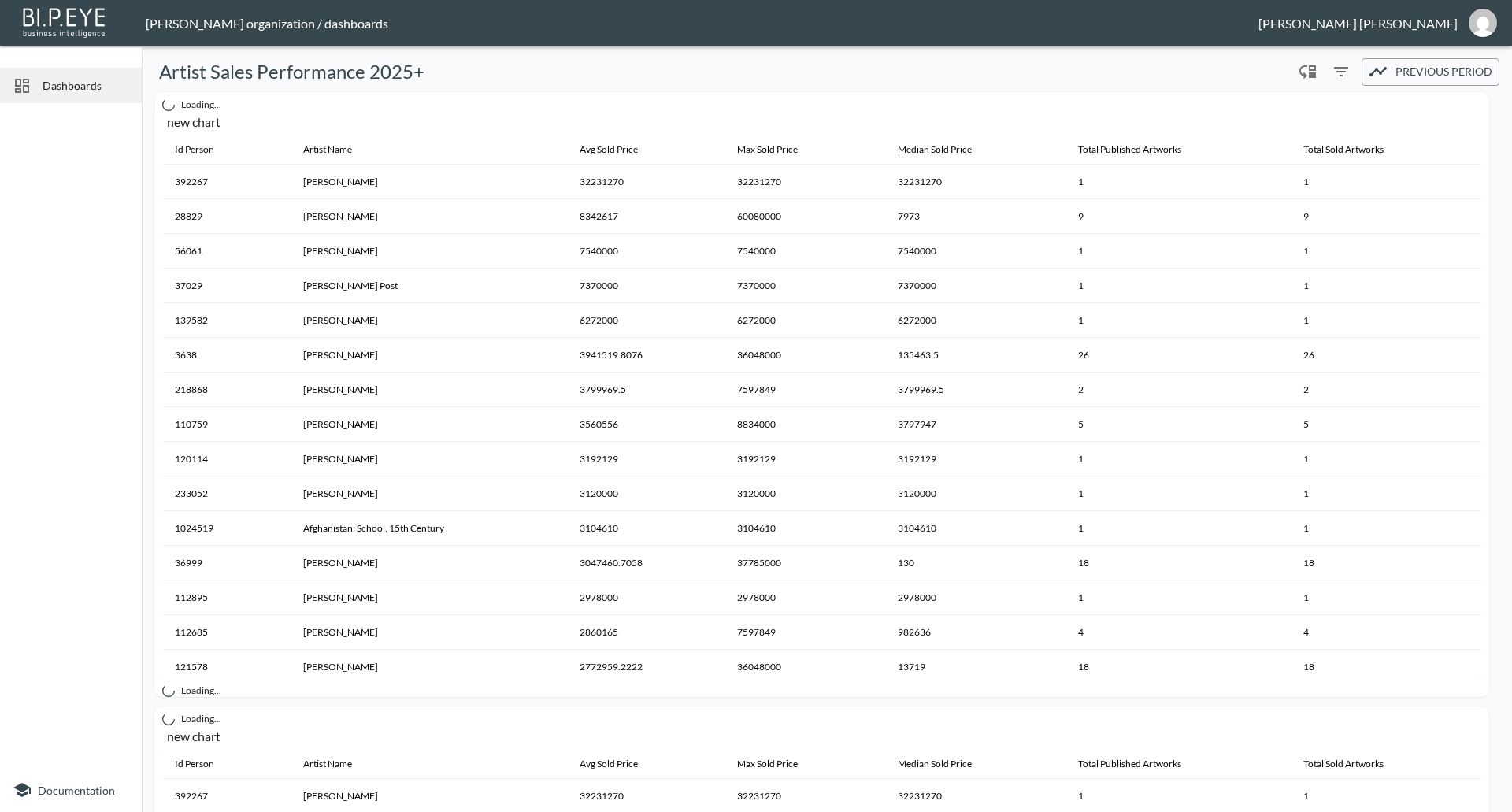
click at [1419, 76] on span "Previous period" at bounding box center [1444, 71] width 97 height 19
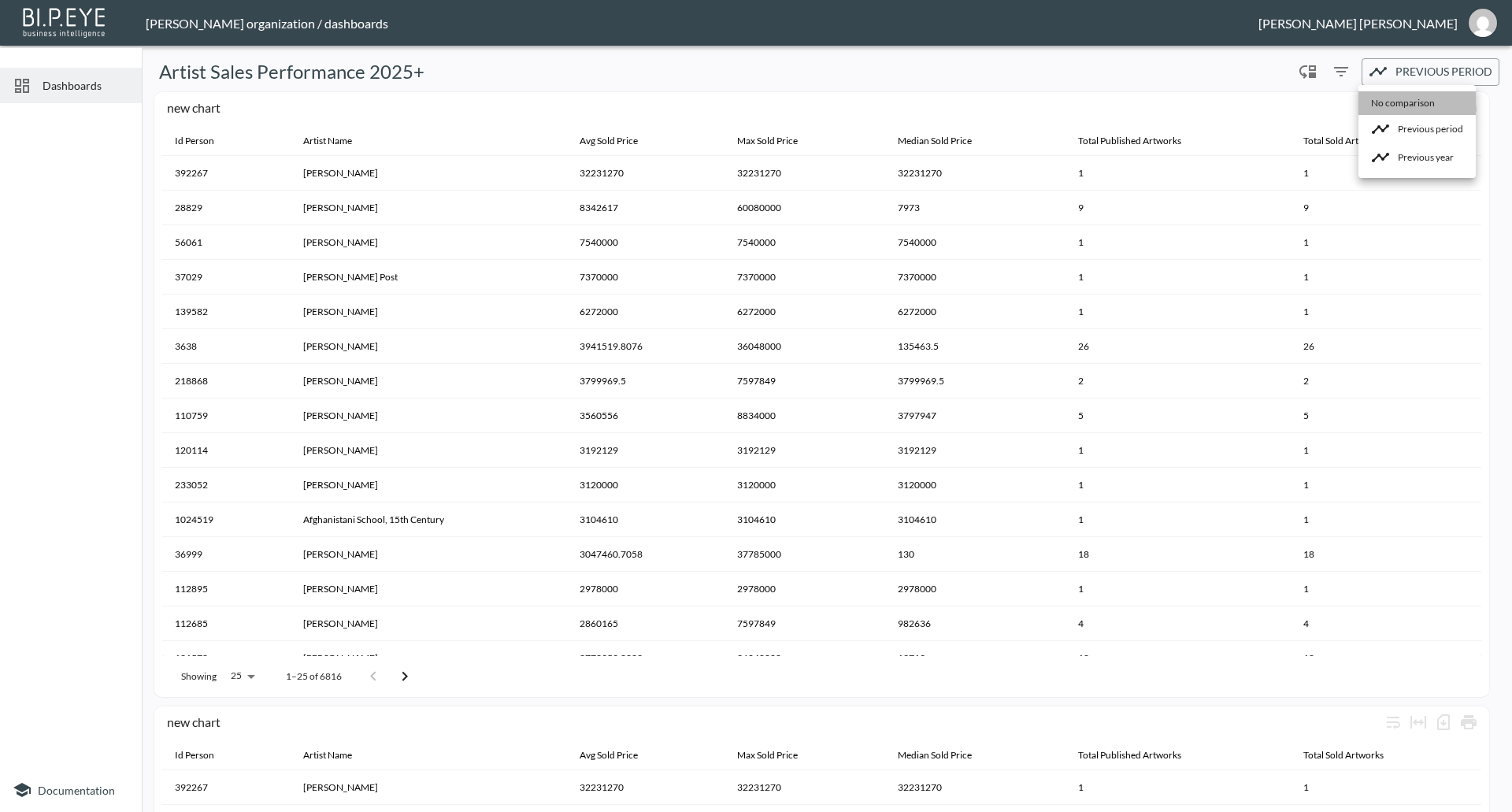
click at [1417, 100] on li "No comparison" at bounding box center [1417, 104] width 118 height 24
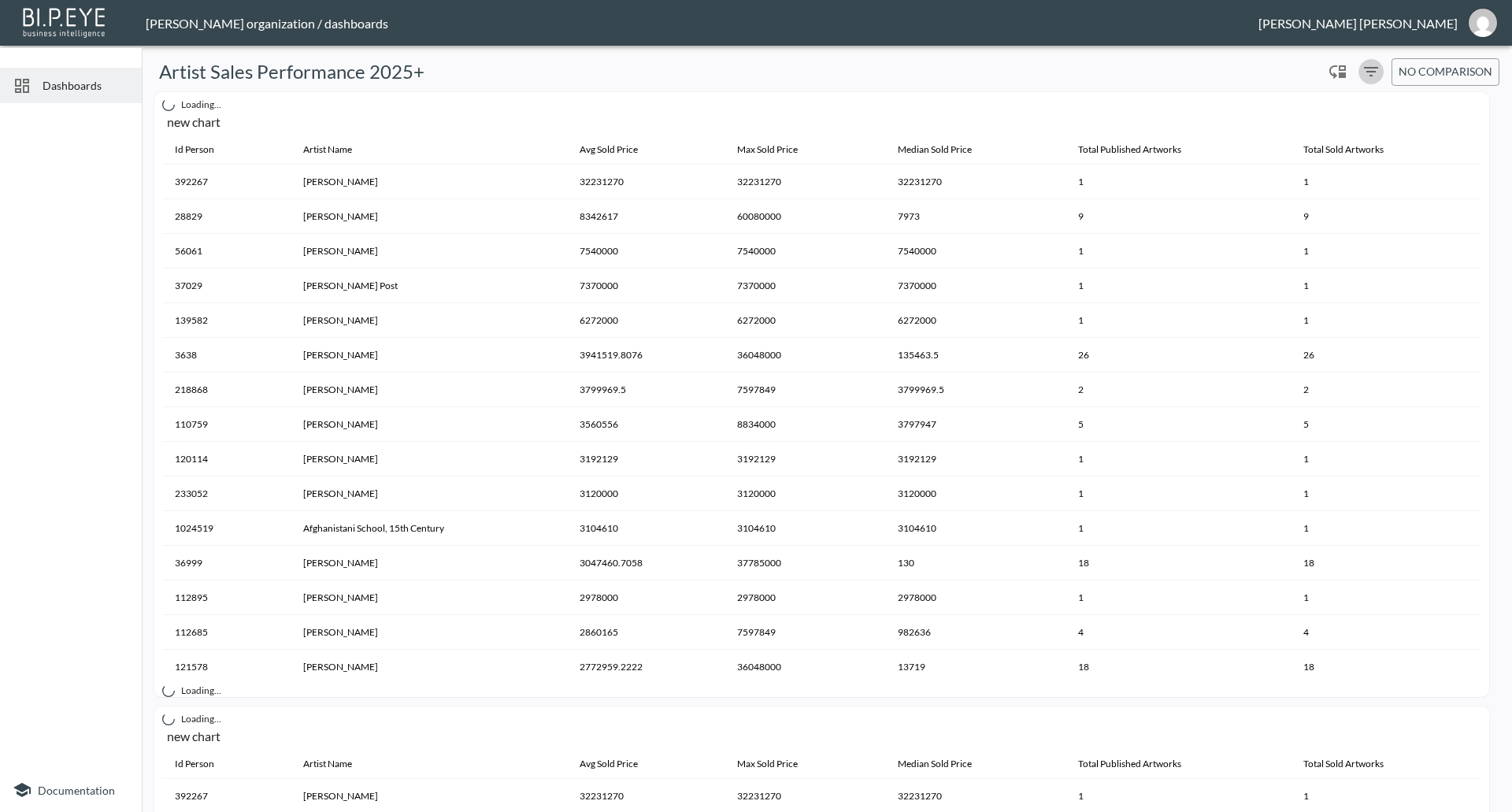
click at [1370, 77] on icon "Filters" at bounding box center [1370, 71] width 19 height 19
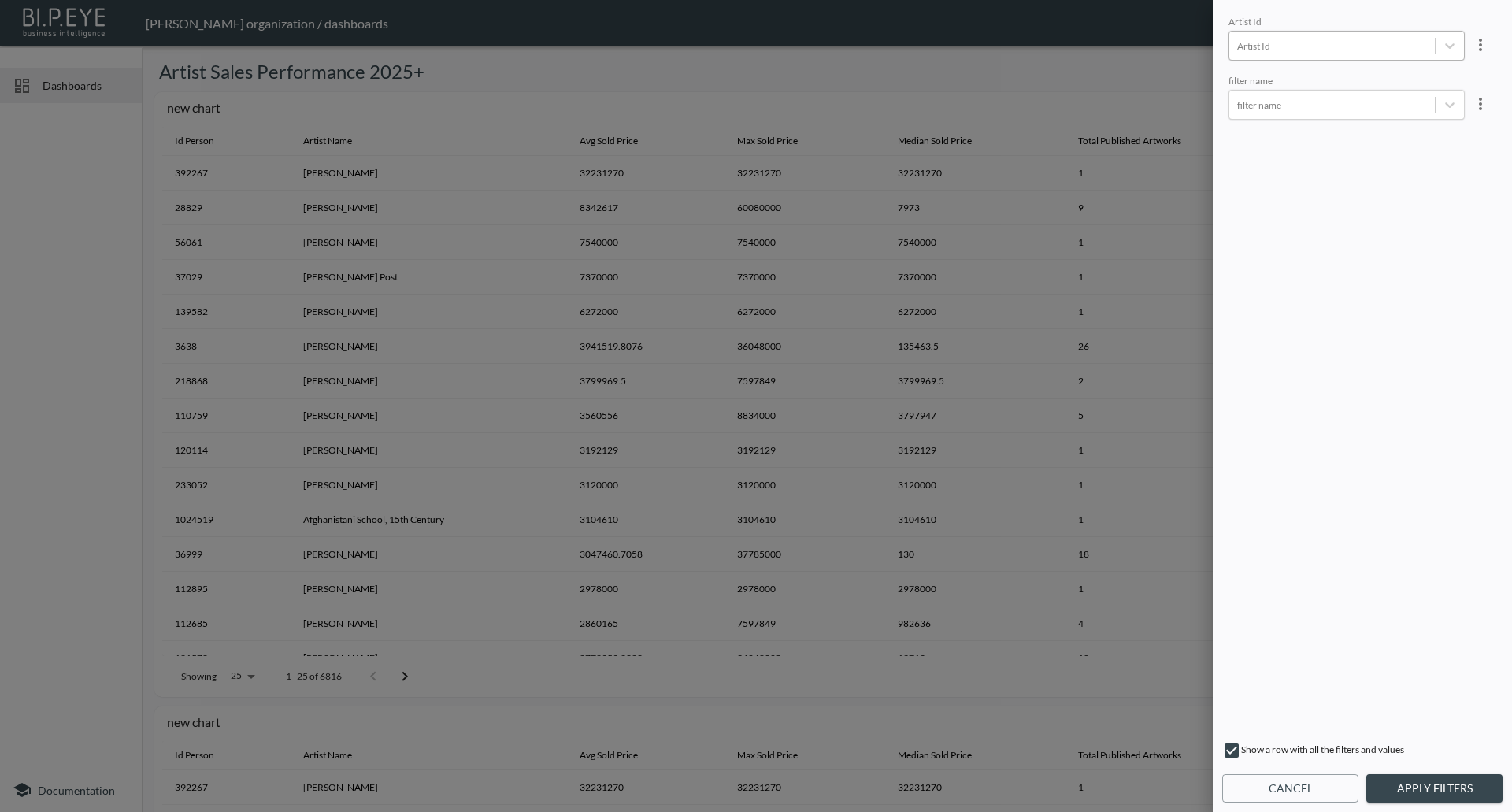
click at [1389, 51] on div at bounding box center [1332, 46] width 190 height 15
click at [1261, 18] on div "Artist Id" at bounding box center [1346, 23] width 236 height 15
click at [1266, 105] on div at bounding box center [1332, 106] width 190 height 15
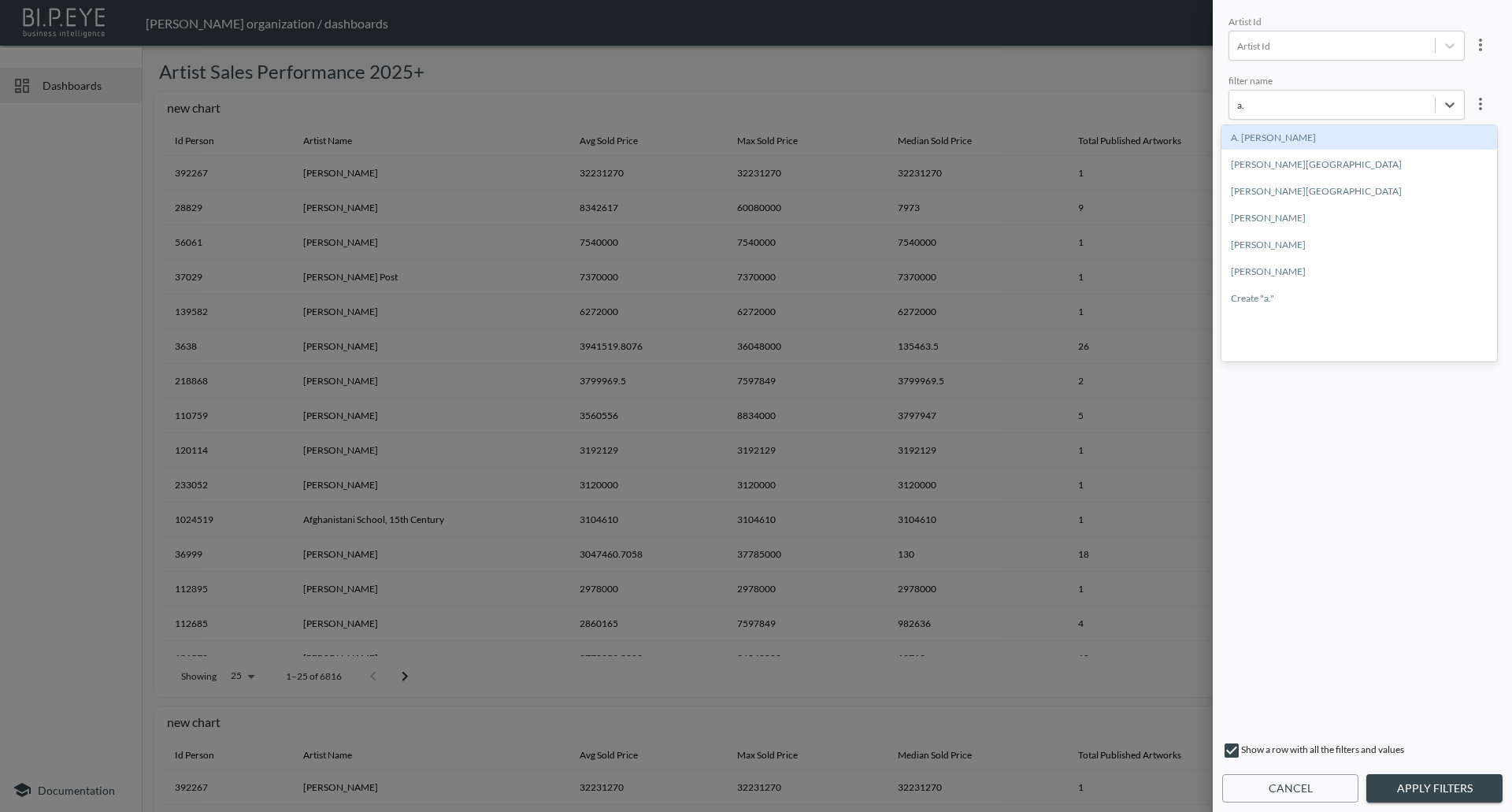
type input "a"
type input "p"
click at [1272, 64] on div "Artist Id Artist Id filter name option [PERSON_NAME] focused, 4 of 3000. 3000 r…" at bounding box center [1362, 371] width 274 height 718
click at [1227, 750] on input "checkbox" at bounding box center [1232, 751] width 19 height 19
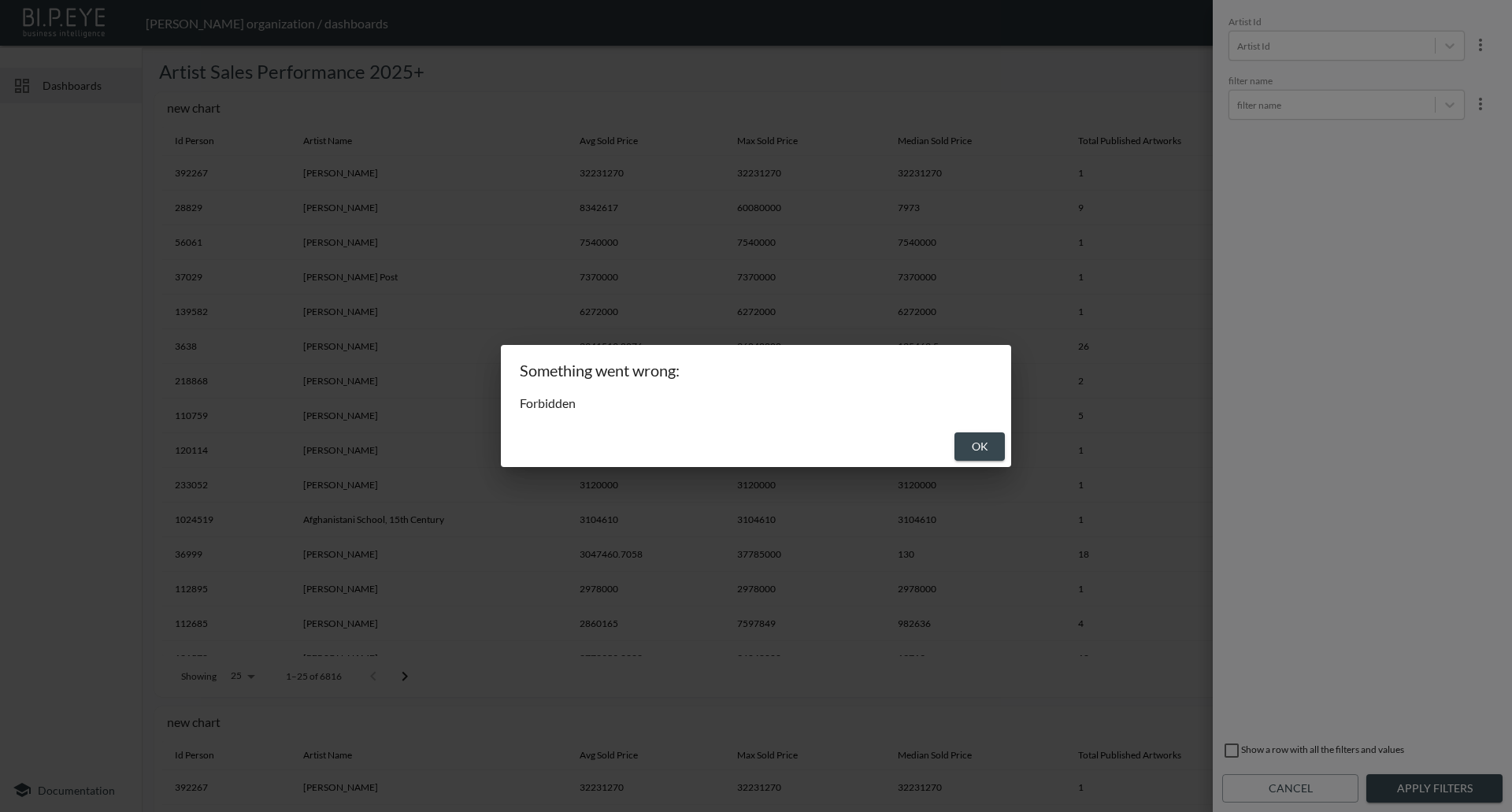
click at [987, 443] on button "OK" at bounding box center [979, 446] width 50 height 29
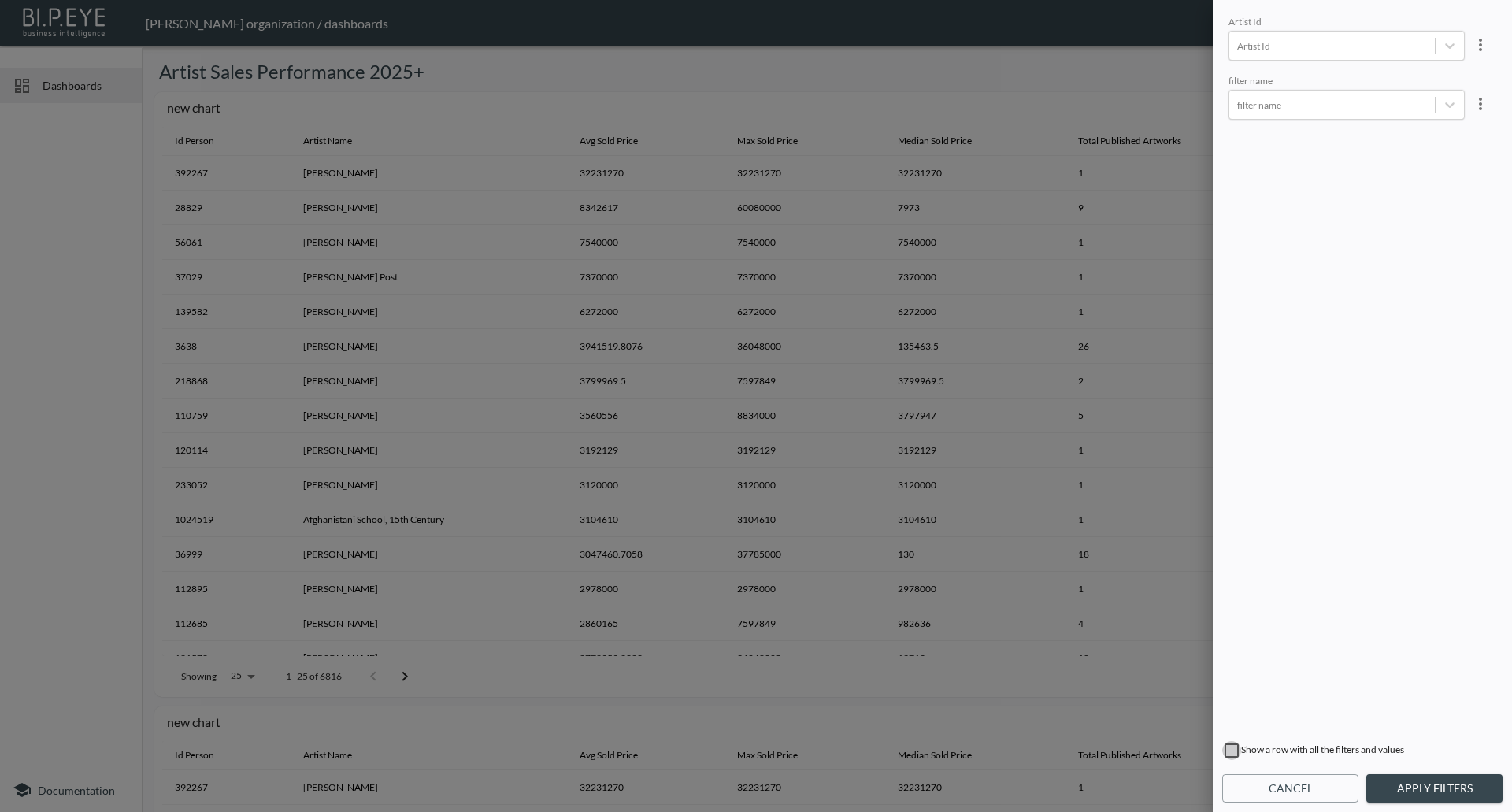
click at [1222, 754] on input "checkbox" at bounding box center [1232, 751] width 19 height 19
checkbox input "true"
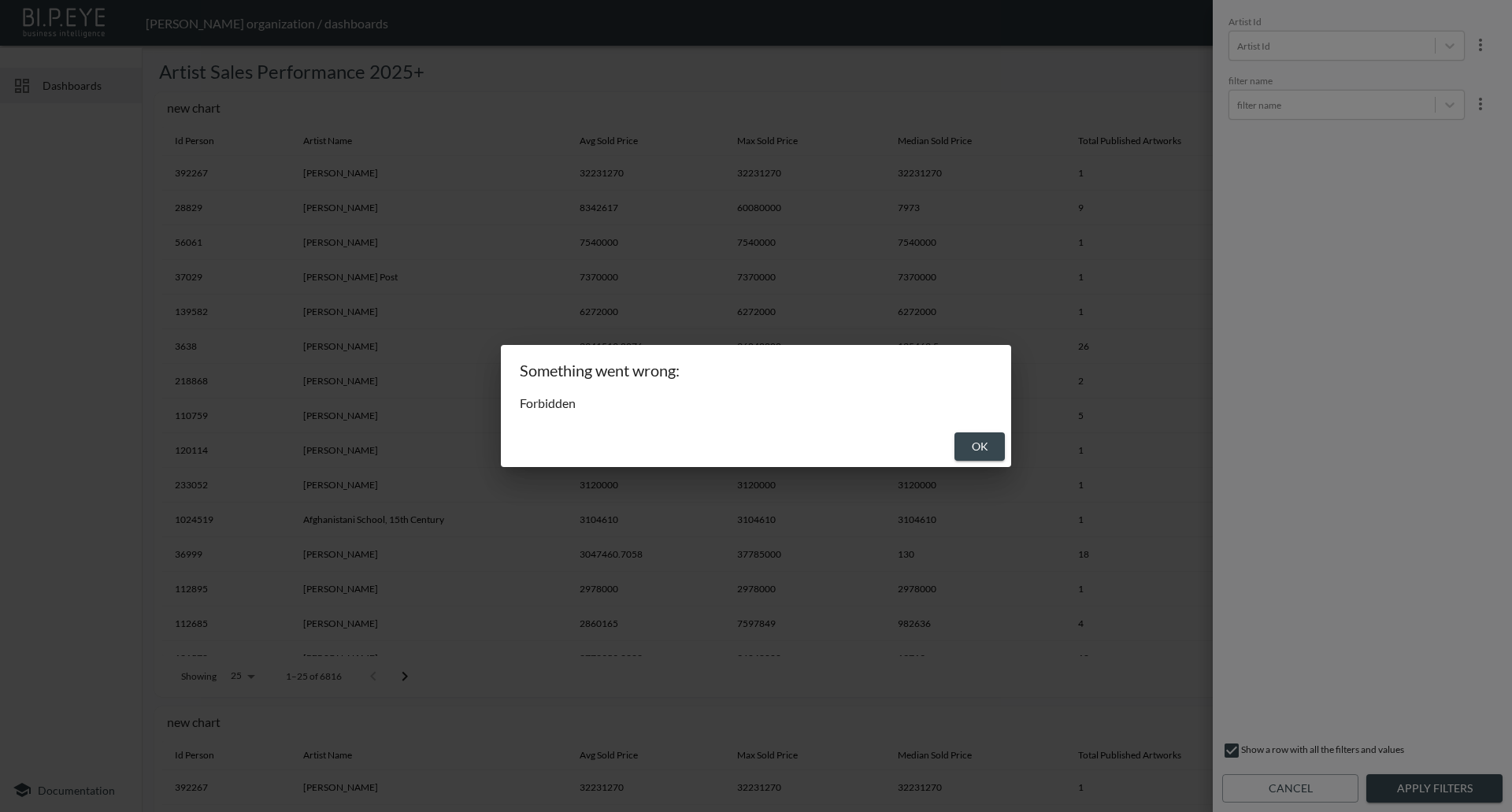
click at [980, 447] on button "OK" at bounding box center [979, 446] width 50 height 29
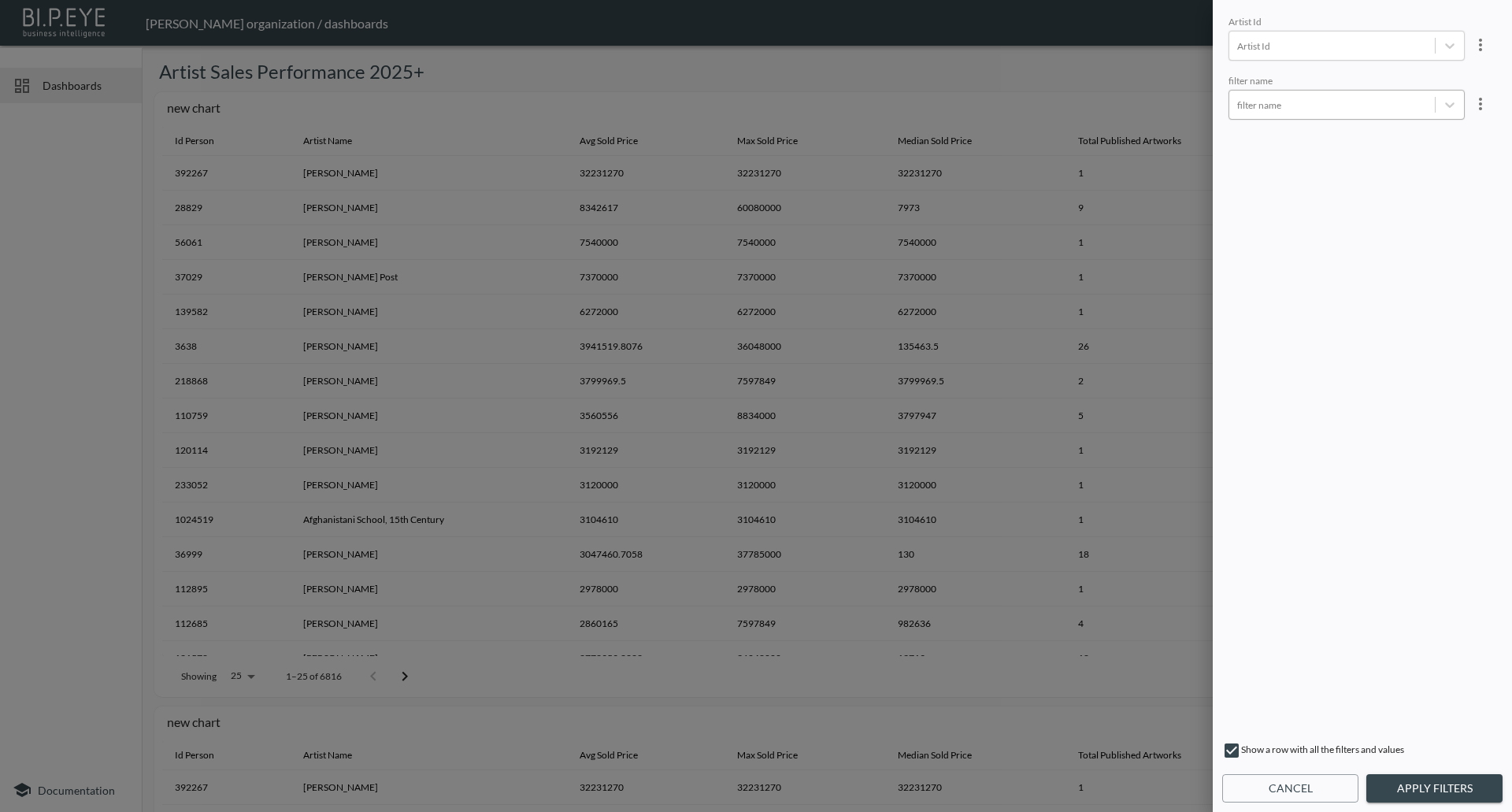
click at [1289, 114] on div "filter name" at bounding box center [1332, 105] width 205 height 21
click at [1471, 106] on icon "more" at bounding box center [1481, 104] width 19 height 19
click at [1292, 98] on div at bounding box center [756, 406] width 1512 height 812
click at [1291, 123] on div "Artist Id Artist Id filter name filter name" at bounding box center [1362, 371] width 274 height 718
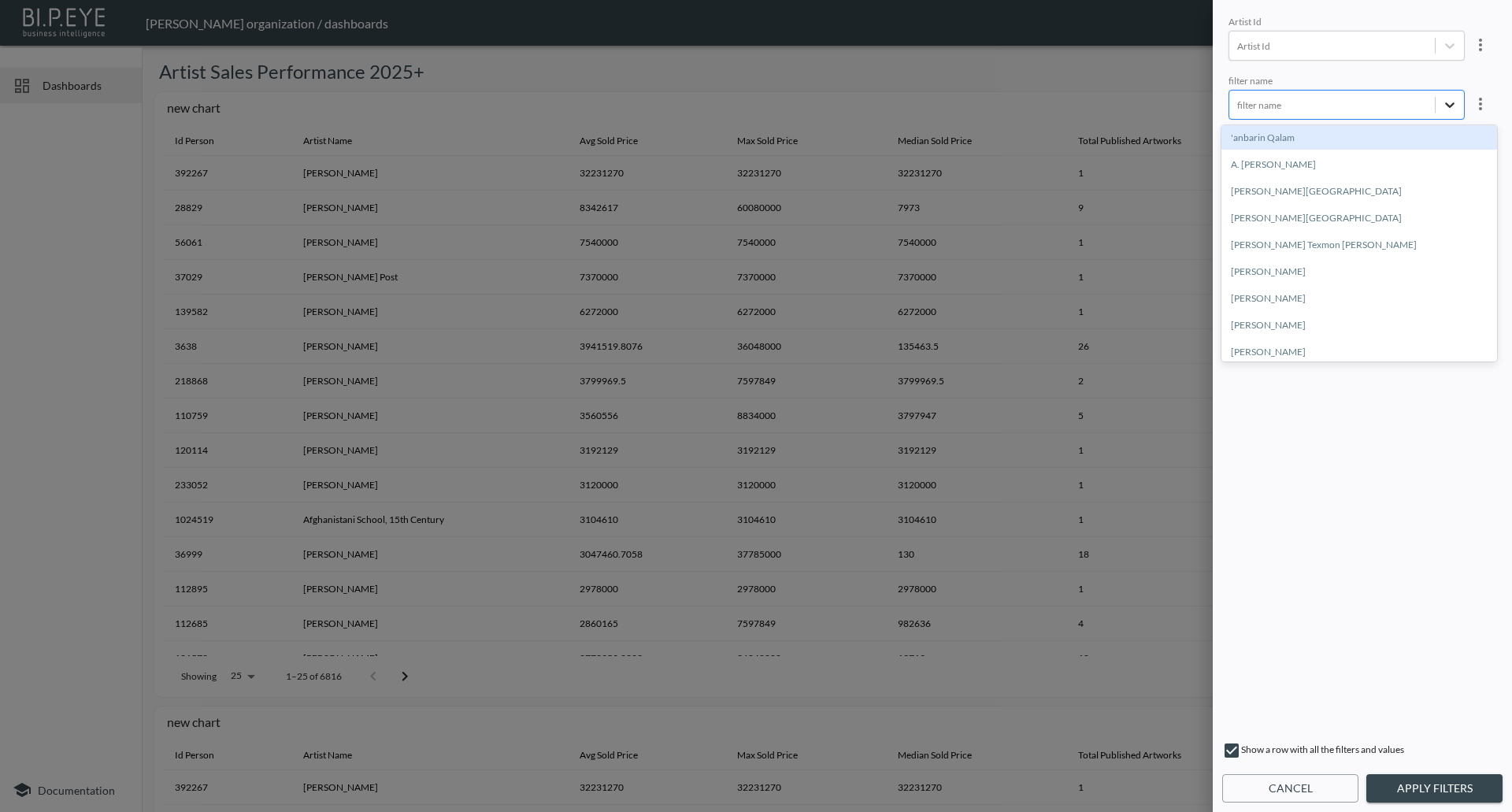
click at [1447, 103] on icon at bounding box center [1449, 105] width 16 height 16
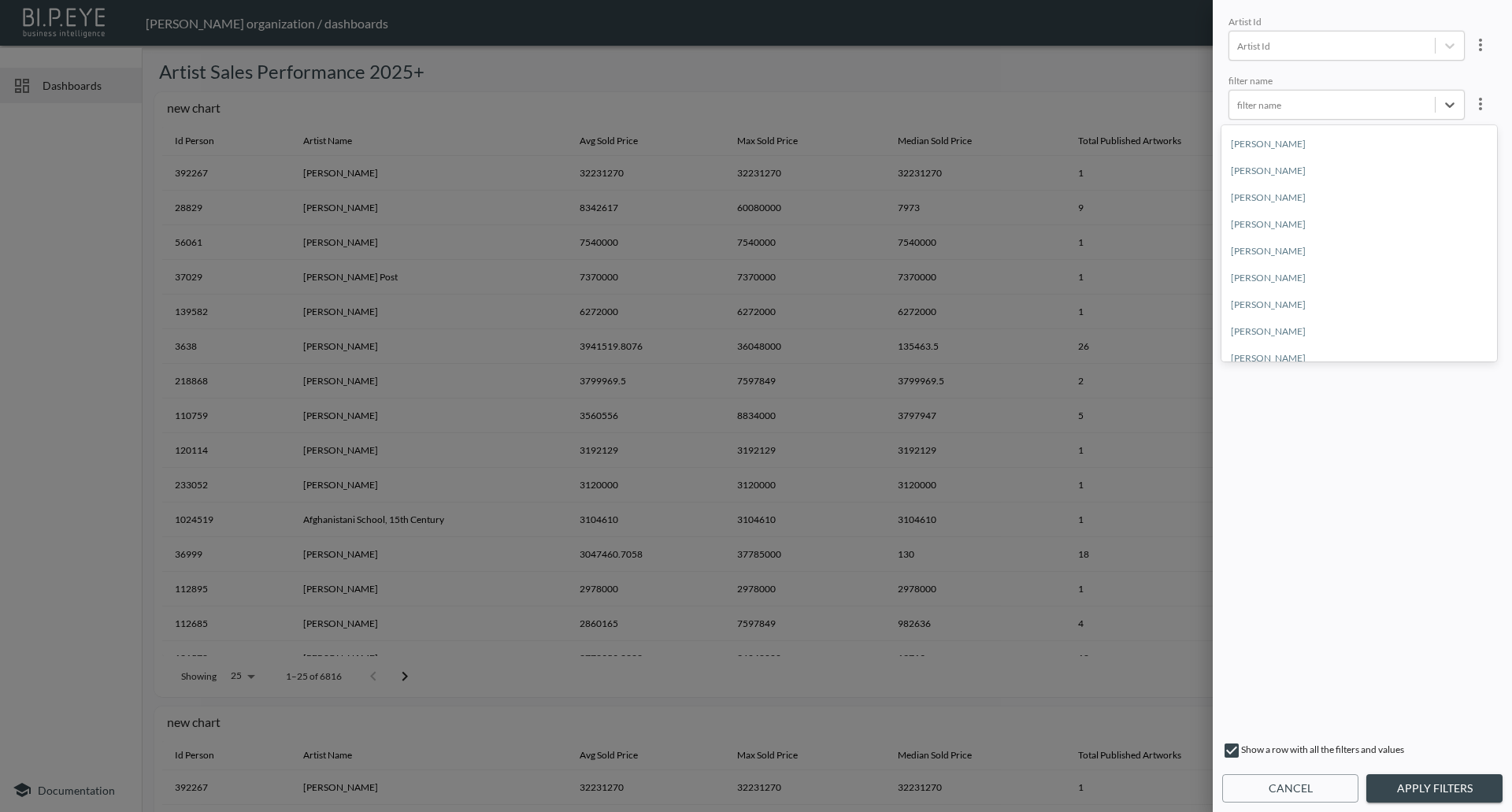
scroll to position [2049, 0]
click at [1117, 719] on div at bounding box center [756, 406] width 1512 height 812
click at [1126, 75] on div at bounding box center [756, 406] width 1512 height 812
click at [1268, 791] on button "Cancel" at bounding box center [1290, 788] width 136 height 29
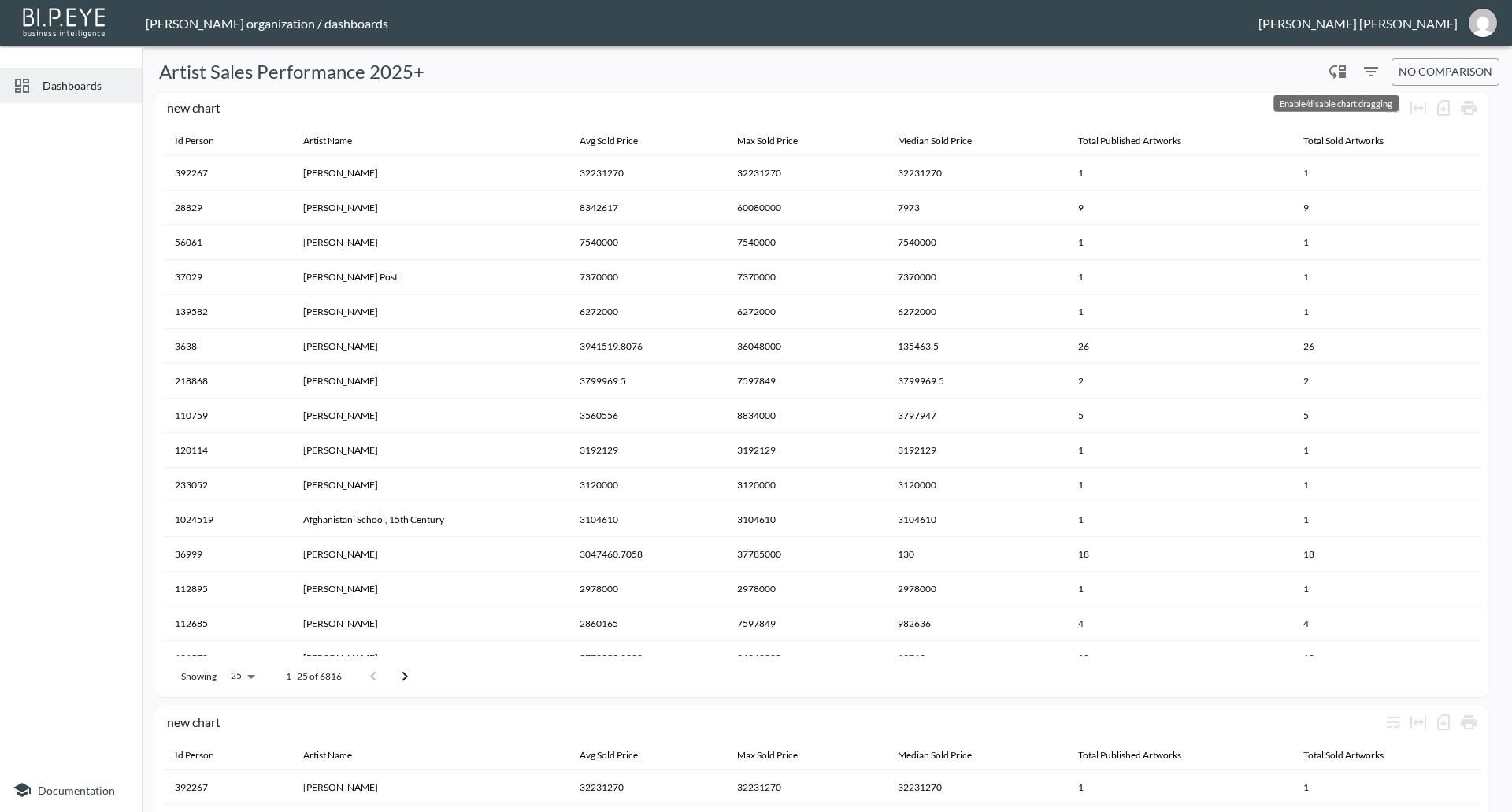
click at [1329, 71] on icon "Enable/disable chart dragging" at bounding box center [1338, 71] width 19 height 19
click at [1339, 715] on div "new chart" at bounding box center [816, 726] width 1319 height 34
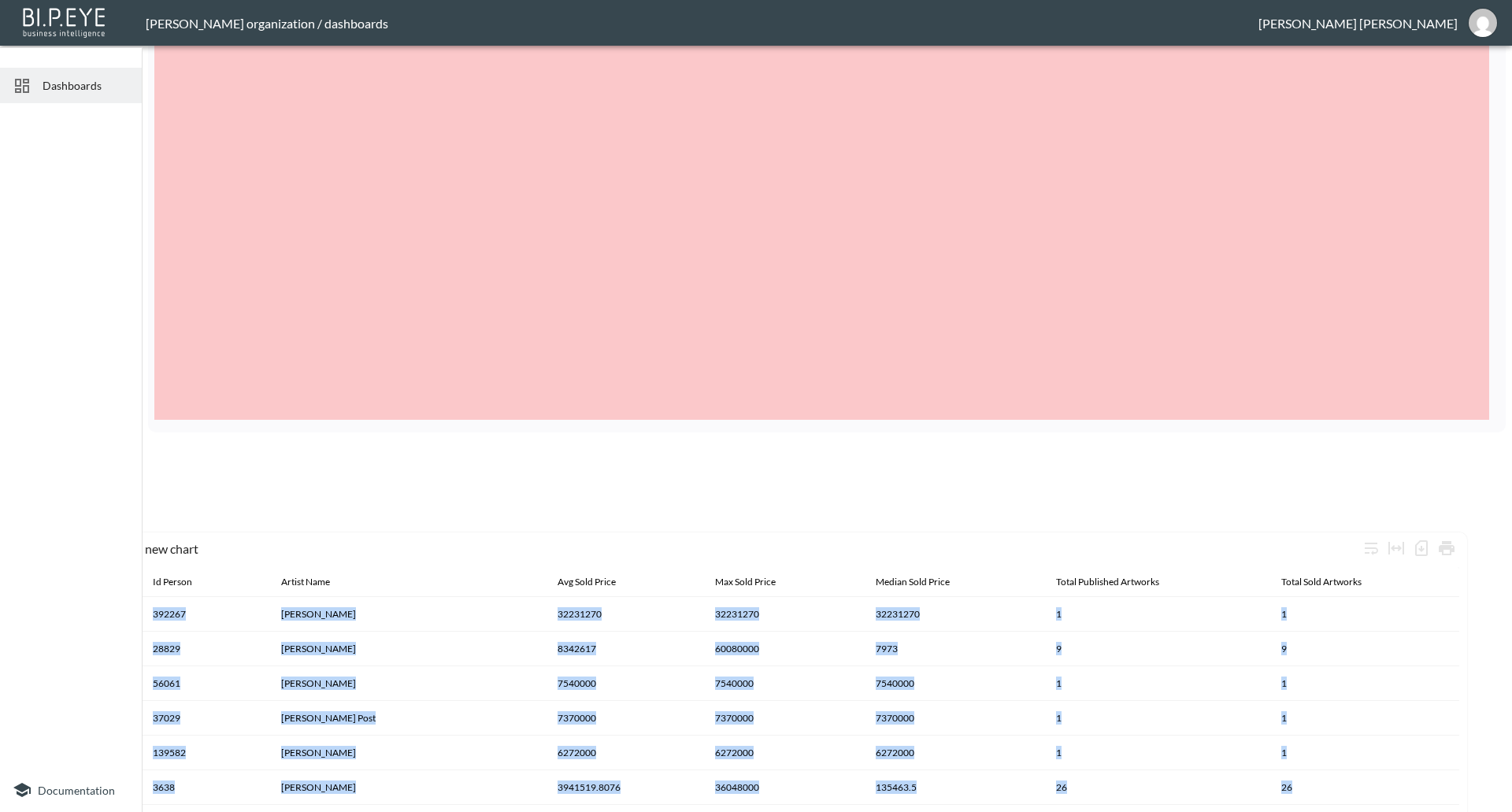
scroll to position [1175, 0]
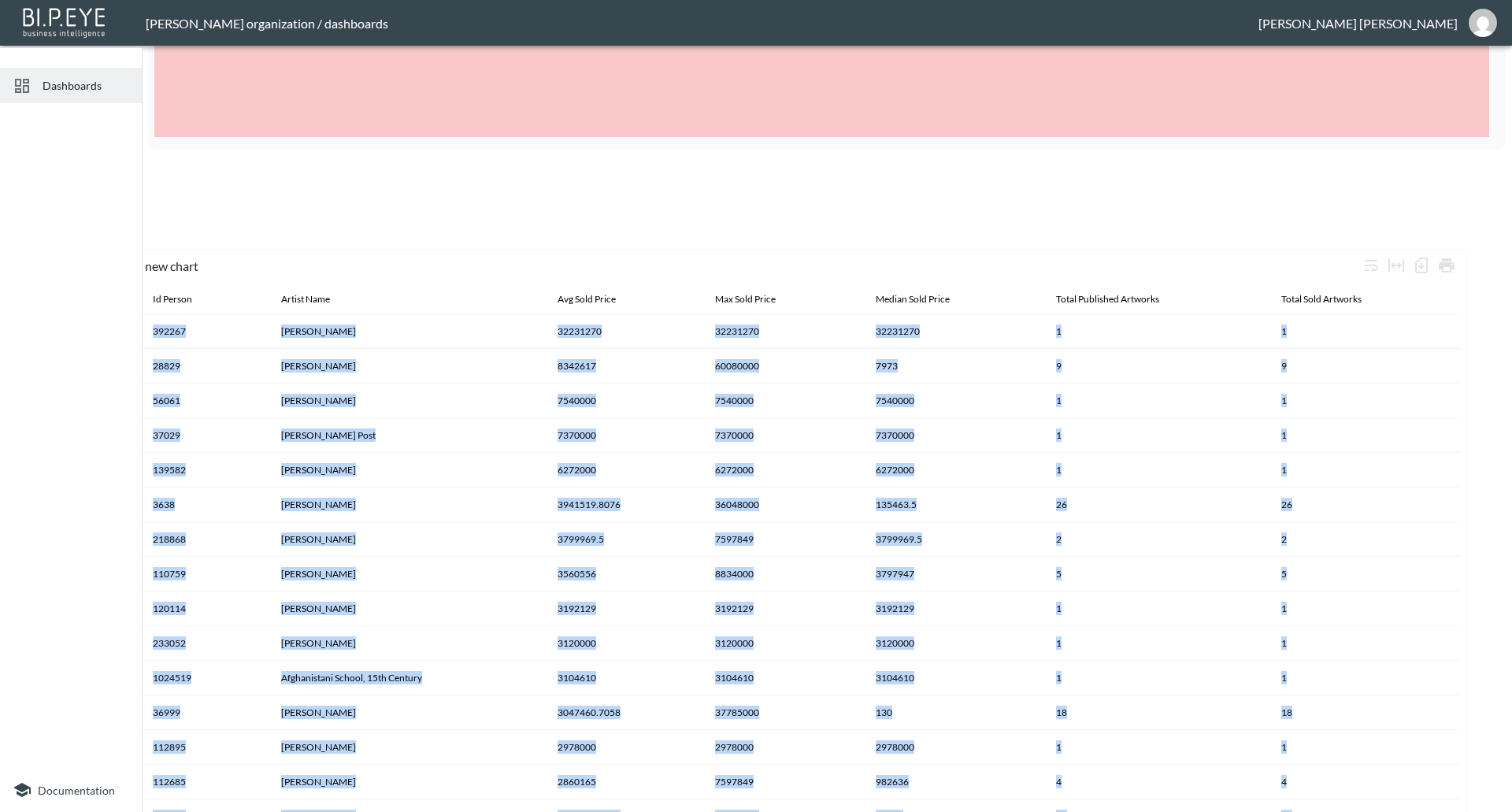
drag, startPoint x: 1323, startPoint y: 337, endPoint x: 1297, endPoint y: 843, distance: 506.7
click at [1297, 811] on html "BI.P.EYE, Interactive Analytics Dashboards - app [PERSON_NAME] organization / d…" at bounding box center [756, 406] width 1512 height 812
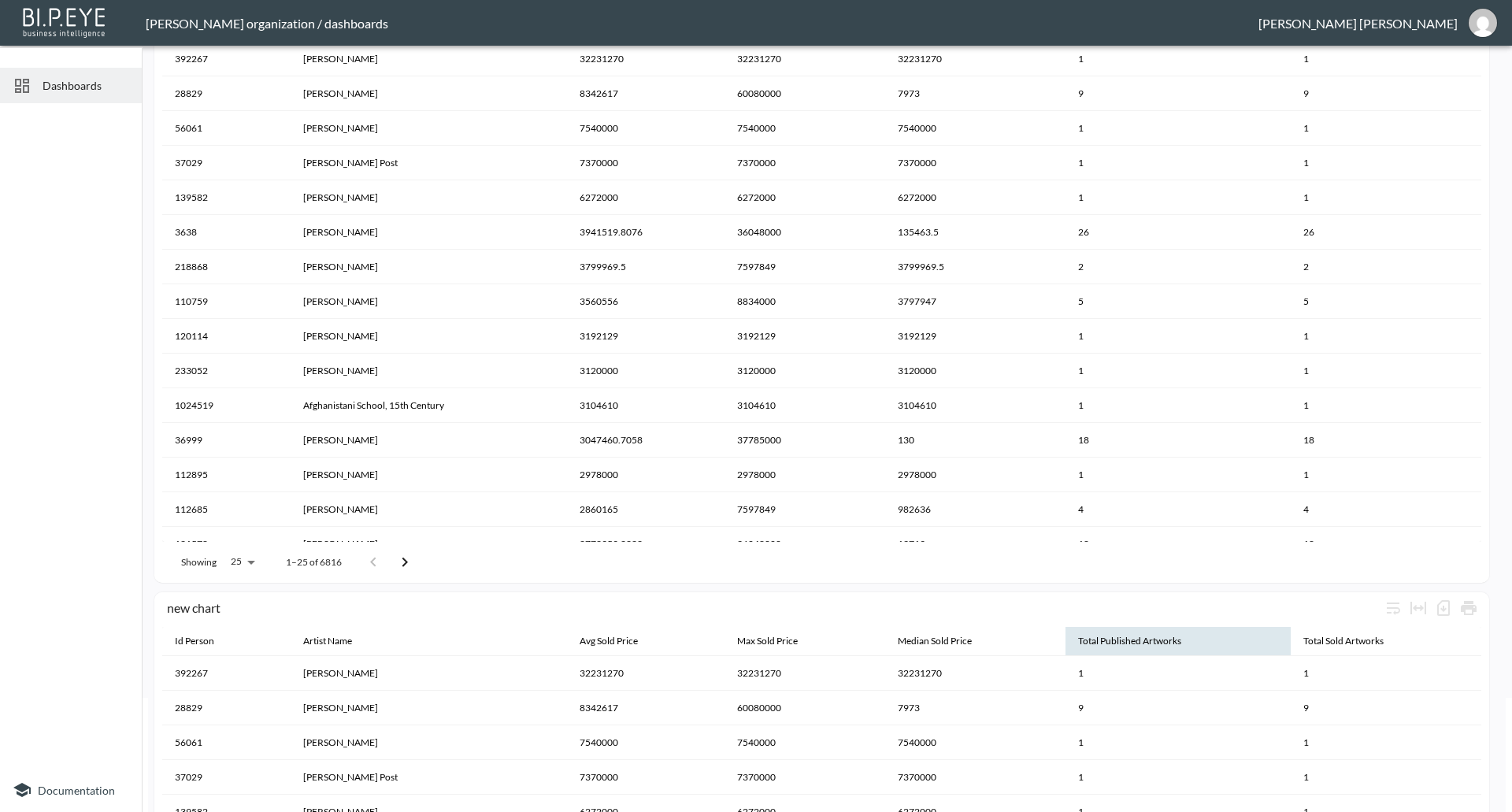
scroll to position [315, 0]
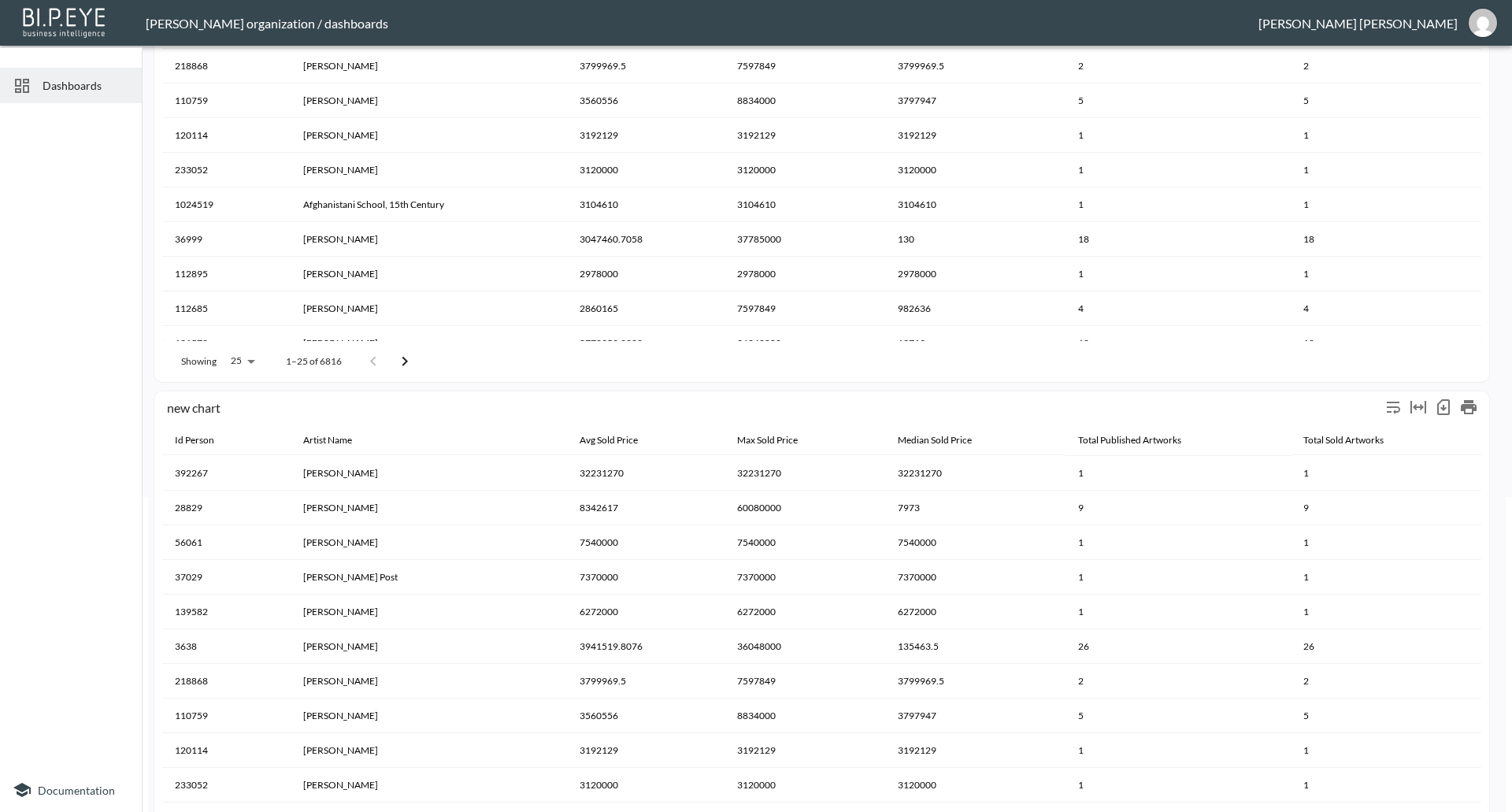
click at [1247, 401] on div "new chart" at bounding box center [773, 406] width 1213 height 15
drag, startPoint x: 1247, startPoint y: 402, endPoint x: 1292, endPoint y: 410, distance: 45.7
click at [1292, 410] on div "new chart" at bounding box center [773, 406] width 1213 height 15
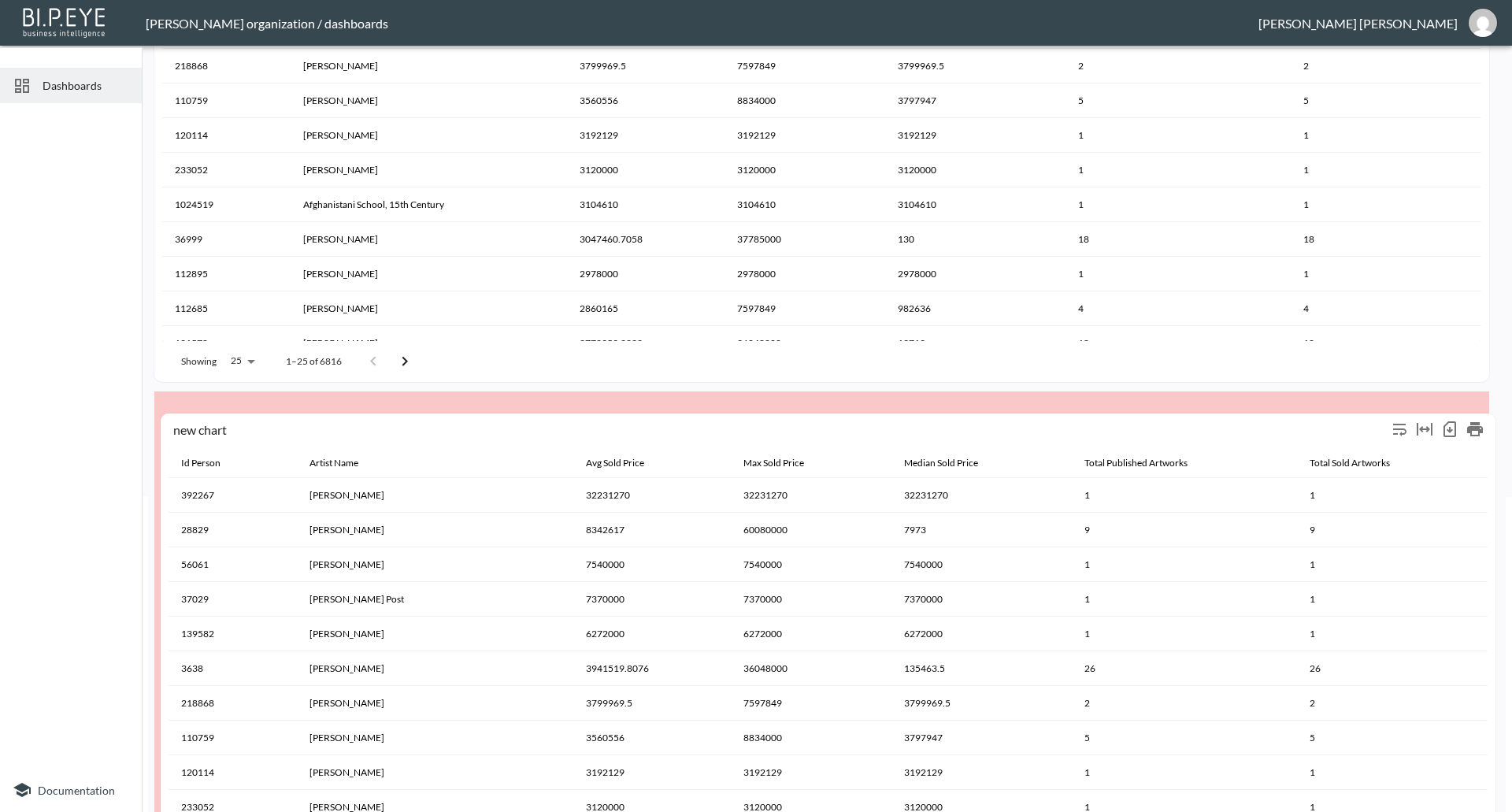
drag, startPoint x: 293, startPoint y: 405, endPoint x: 296, endPoint y: 423, distance: 18.2
click at [296, 423] on div "new chart" at bounding box center [779, 429] width 1213 height 15
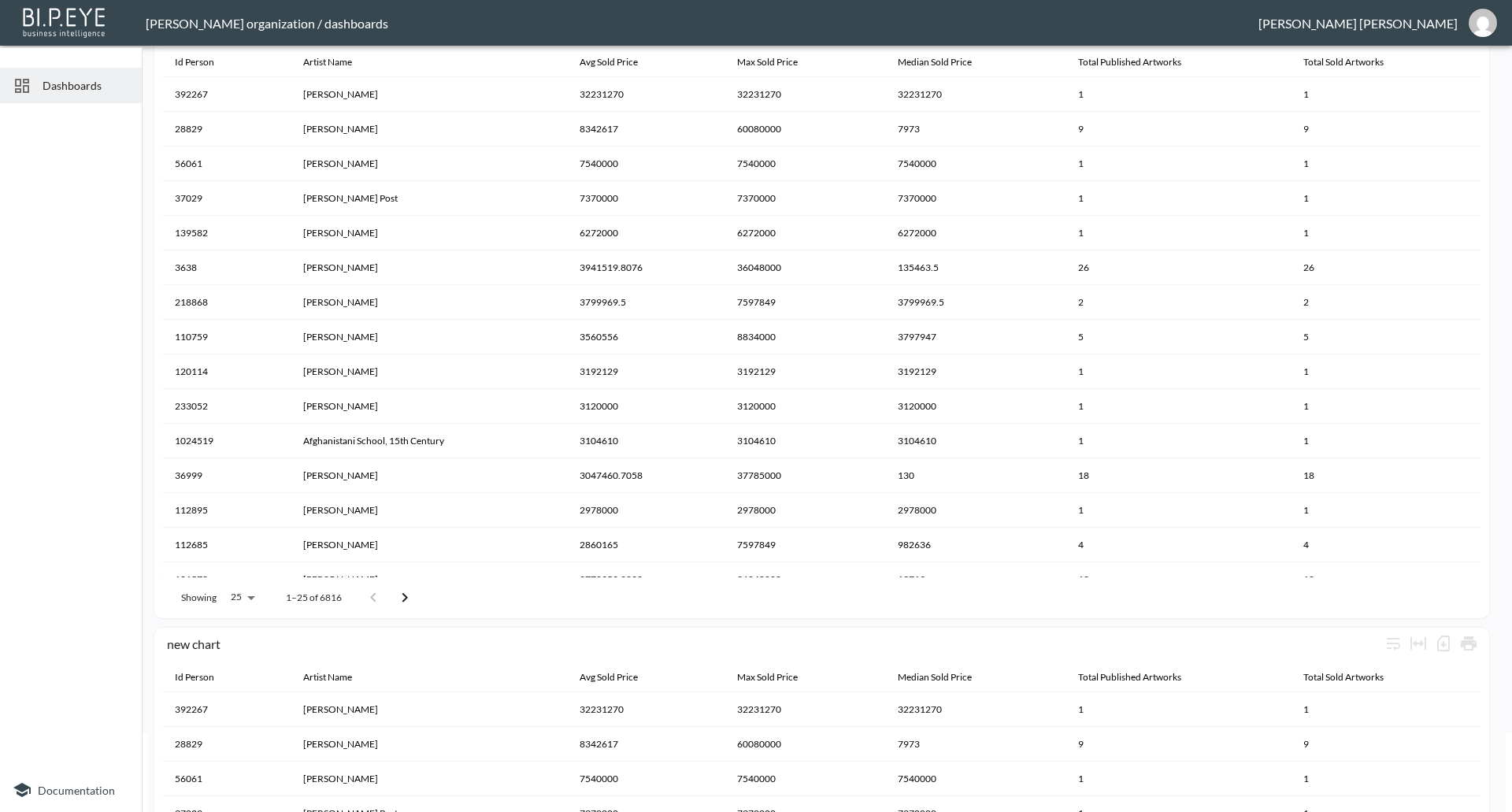
scroll to position [0, 0]
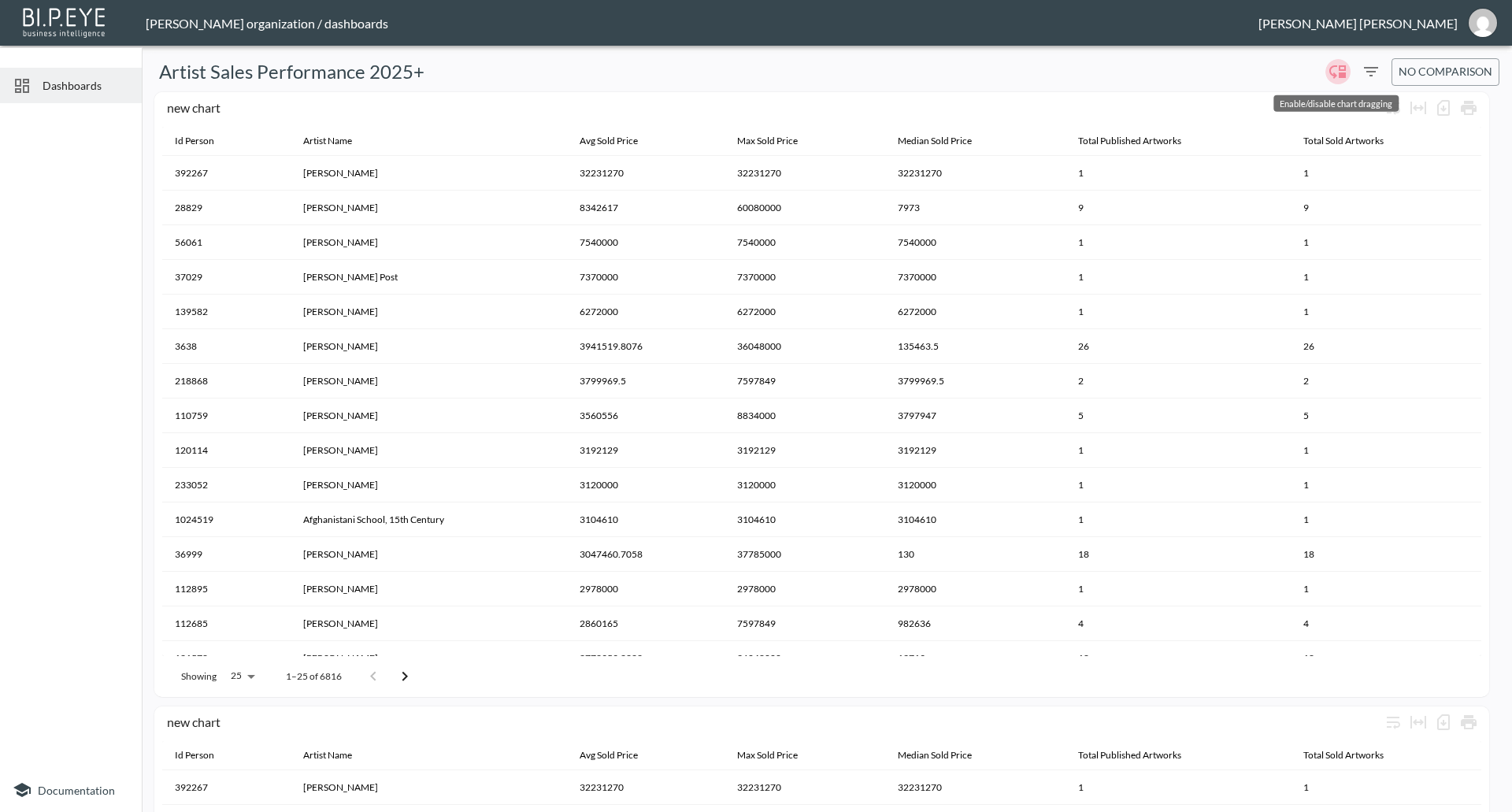
click at [1334, 76] on icon "Enable/disable chart dragging" at bounding box center [1337, 72] width 17 height 13
click at [1366, 77] on icon "Filters" at bounding box center [1370, 71] width 19 height 19
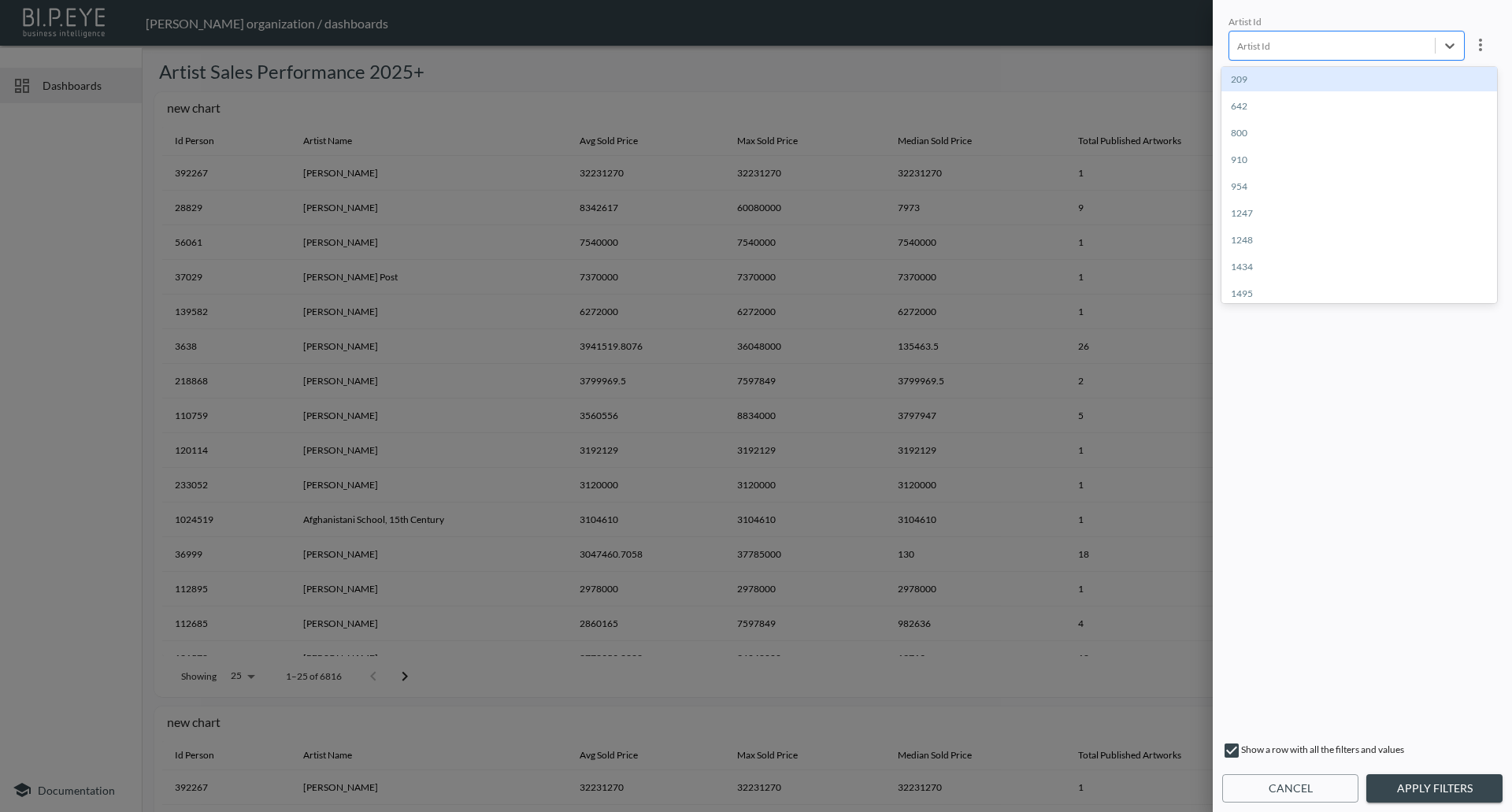
click at [1328, 41] on div at bounding box center [1332, 46] width 190 height 15
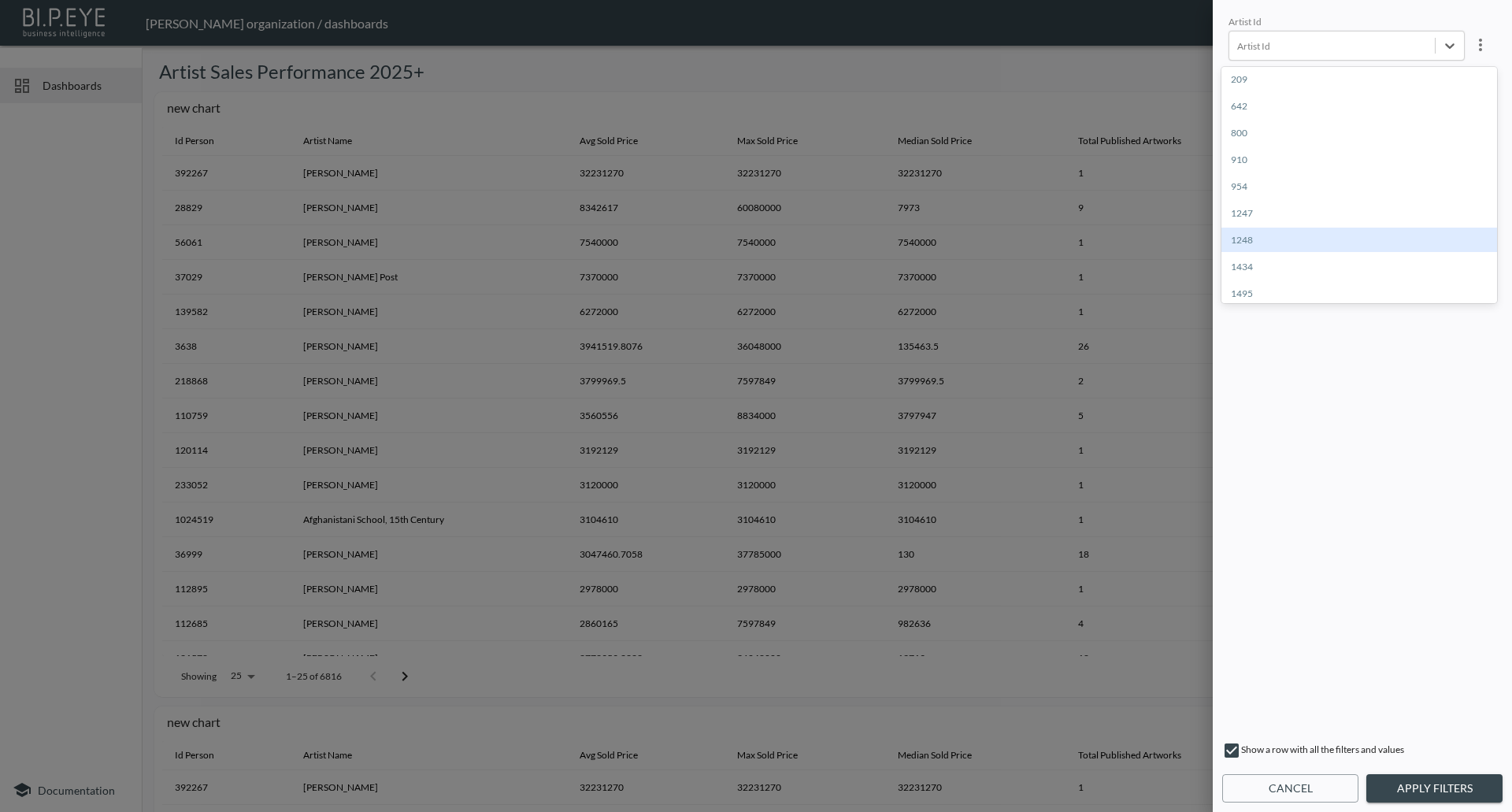
click at [1351, 554] on div "Artist Id option 1248 focused, 7 of 3000. 3000 results available. Use Up and Do…" at bounding box center [1362, 371] width 274 height 718
click at [1259, 103] on div at bounding box center [1332, 106] width 190 height 15
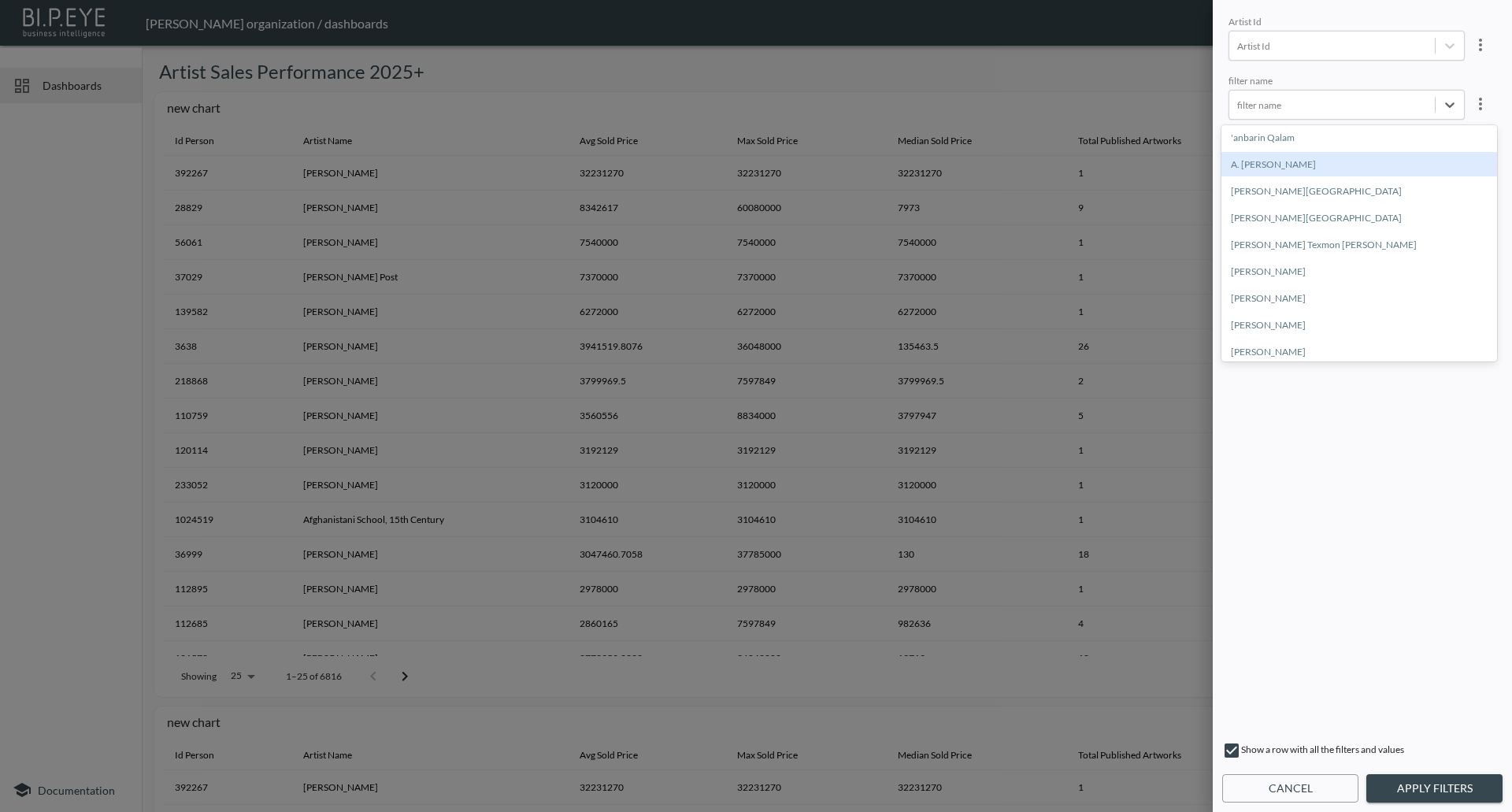
click at [1261, 172] on div "A. [PERSON_NAME]" at bounding box center [1359, 164] width 276 height 24
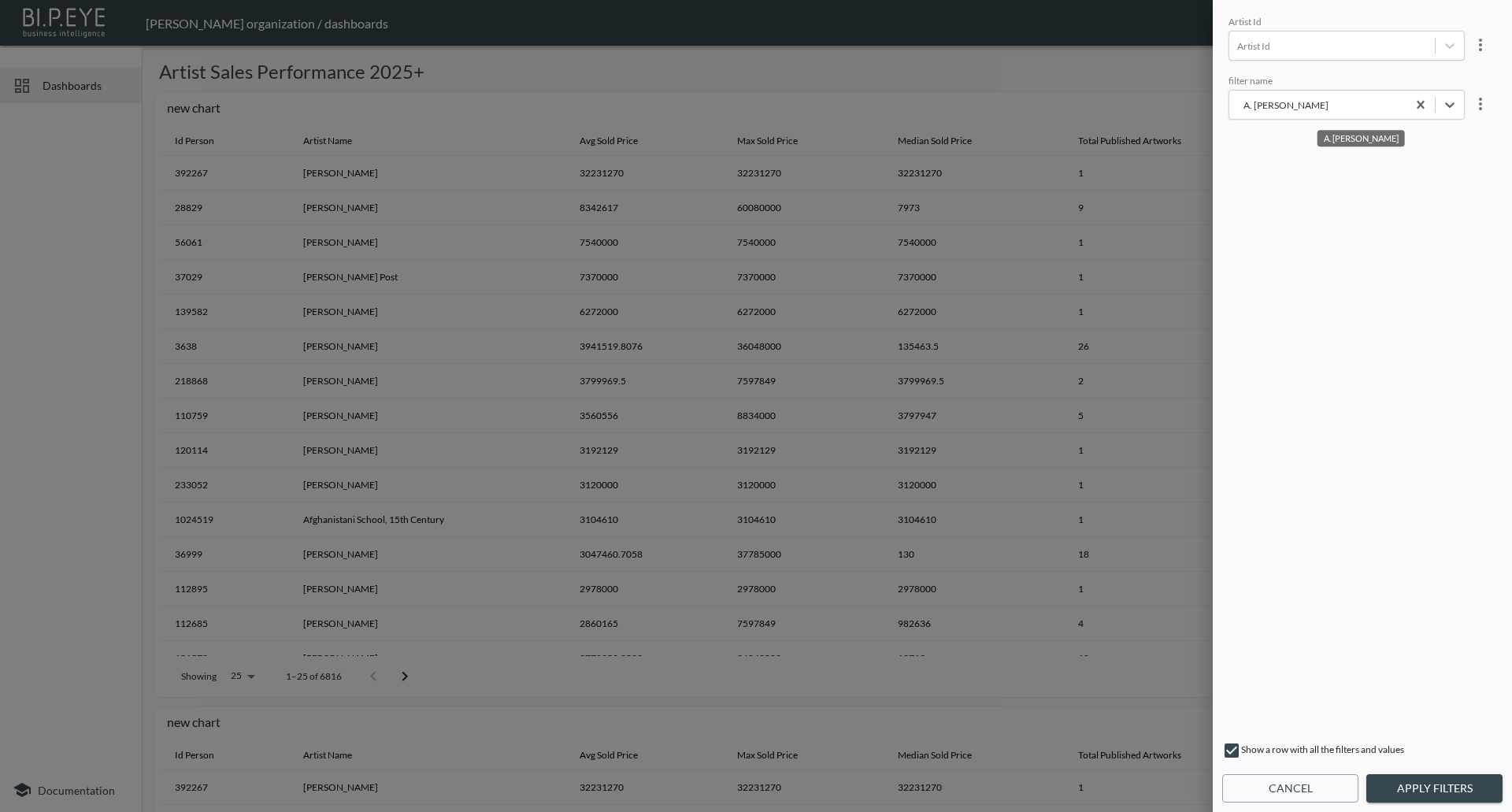
click at [1416, 785] on button "Apply Filters" at bounding box center [1433, 788] width 136 height 29
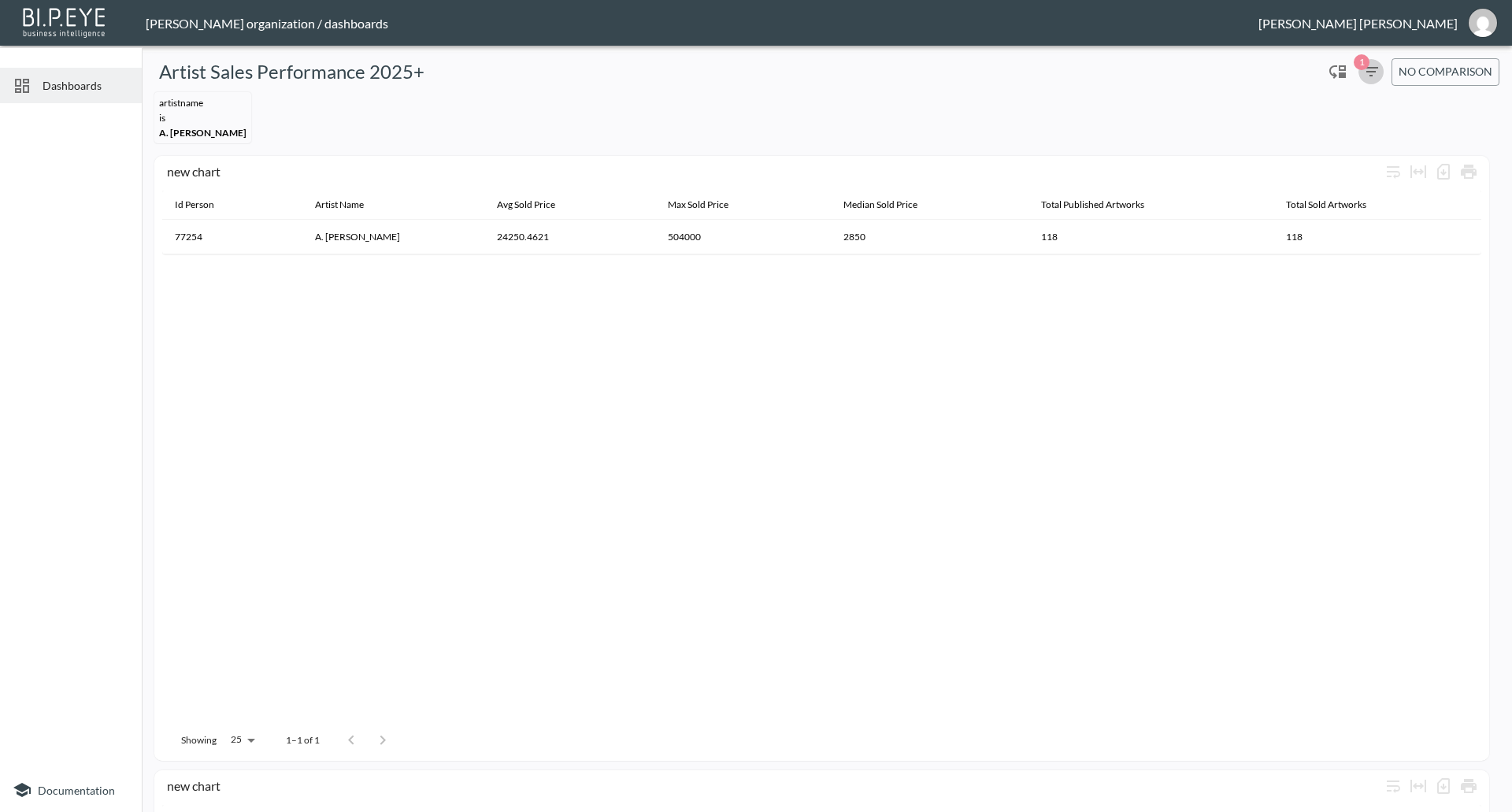
click at [1365, 77] on icon "button" at bounding box center [1370, 71] width 19 height 19
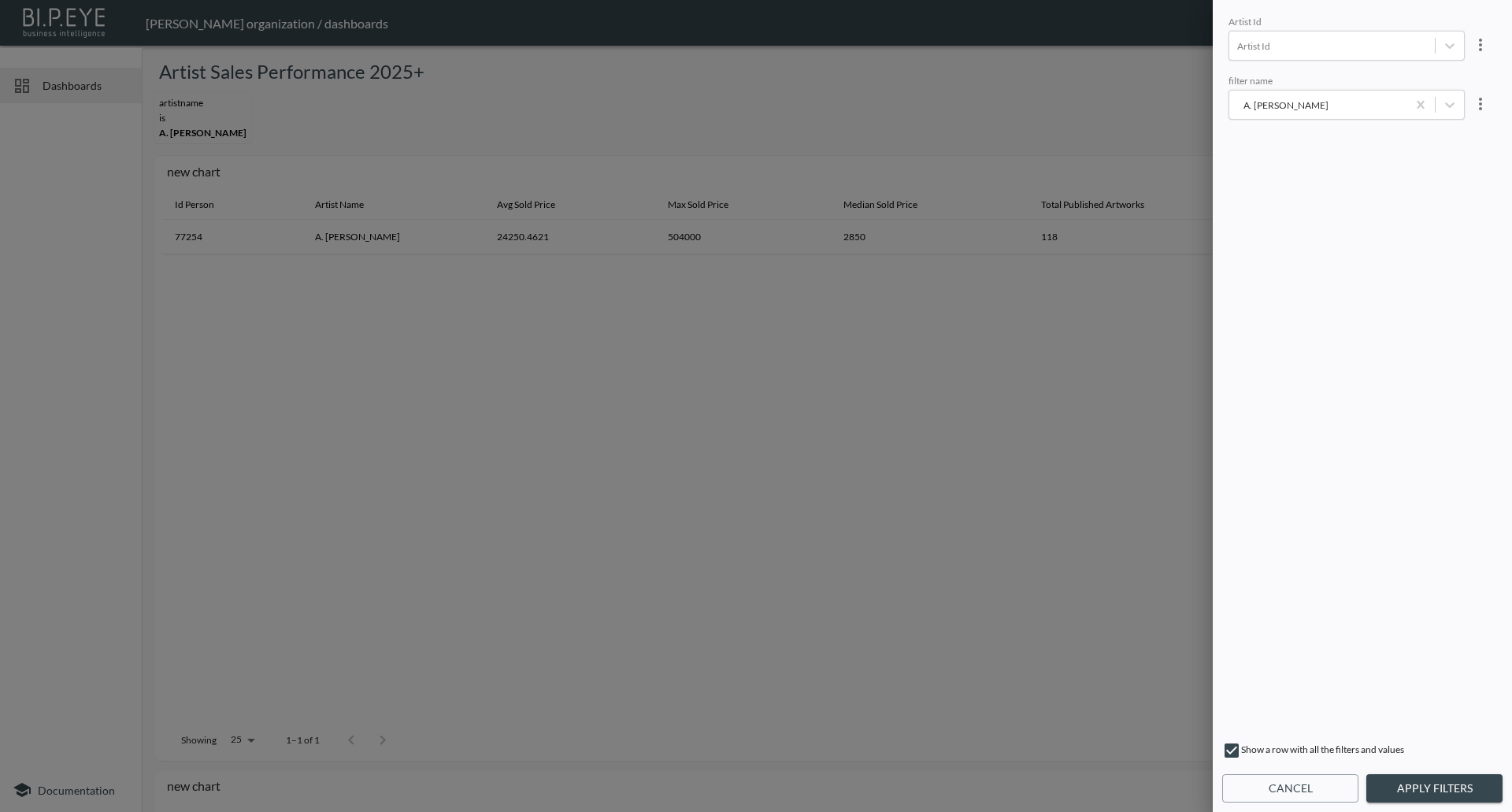
click at [1479, 104] on icon "more" at bounding box center [1480, 105] width 3 height 13
click at [1429, 141] on li "Clear" at bounding box center [1423, 139] width 142 height 29
click at [1407, 789] on button "Apply Filters" at bounding box center [1433, 788] width 136 height 29
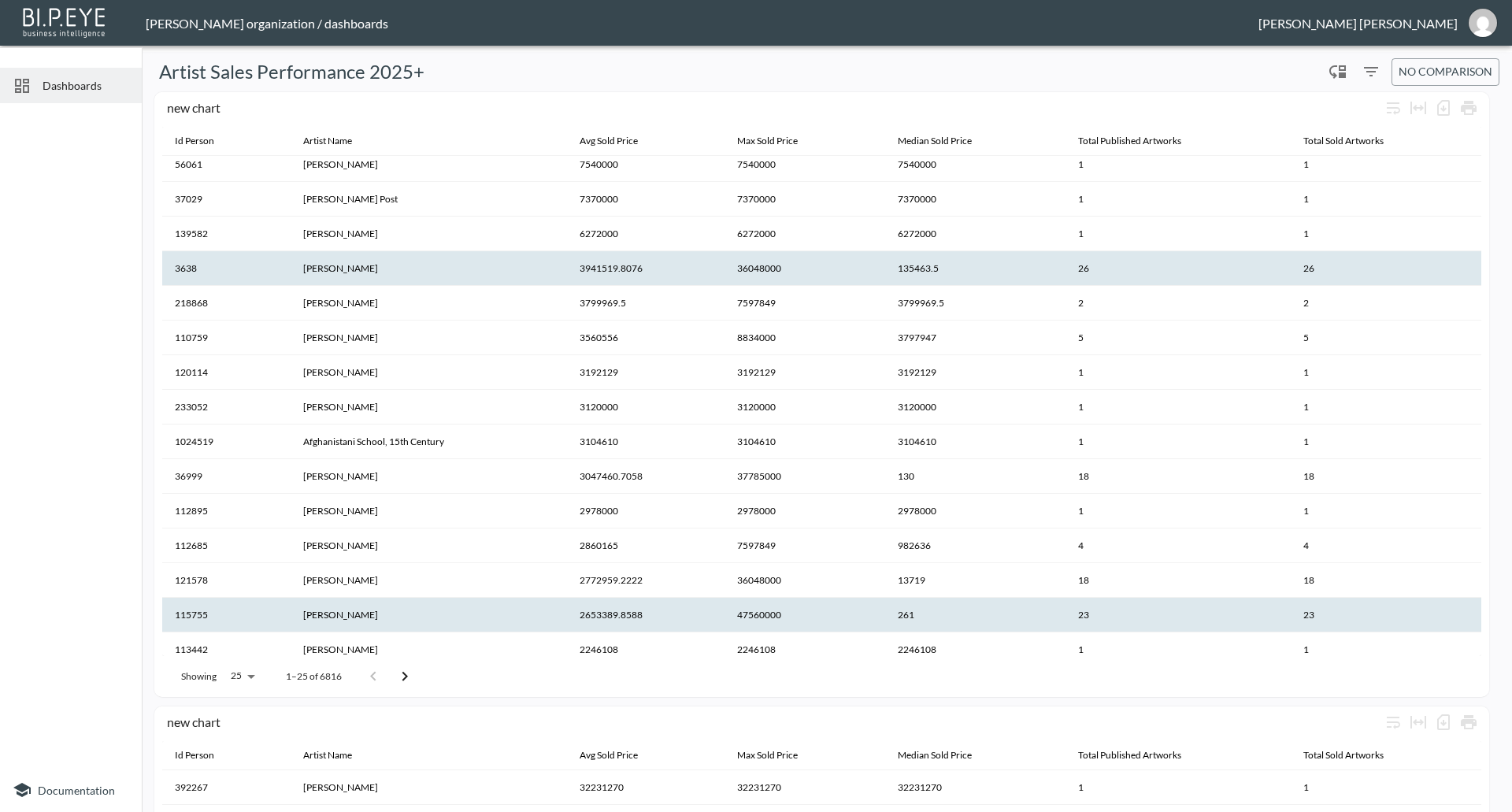
scroll to position [79, 0]
